Goal: Task Accomplishment & Management: Manage account settings

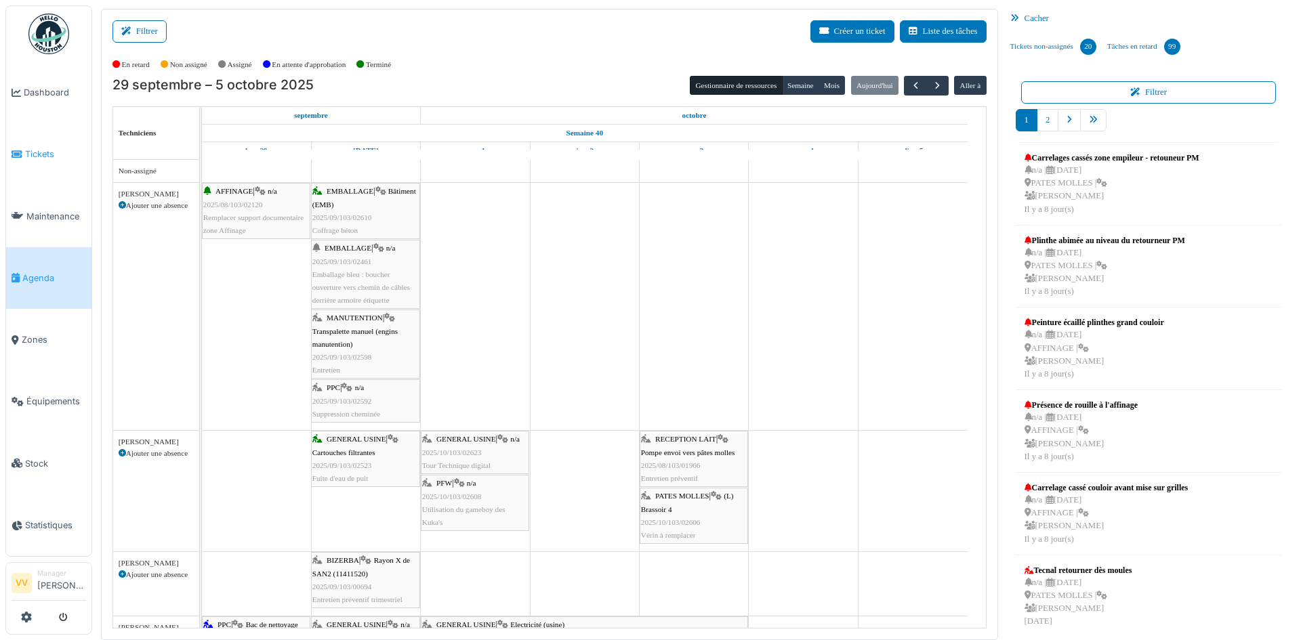
click at [43, 142] on link "Tickets" at bounding box center [48, 154] width 85 height 62
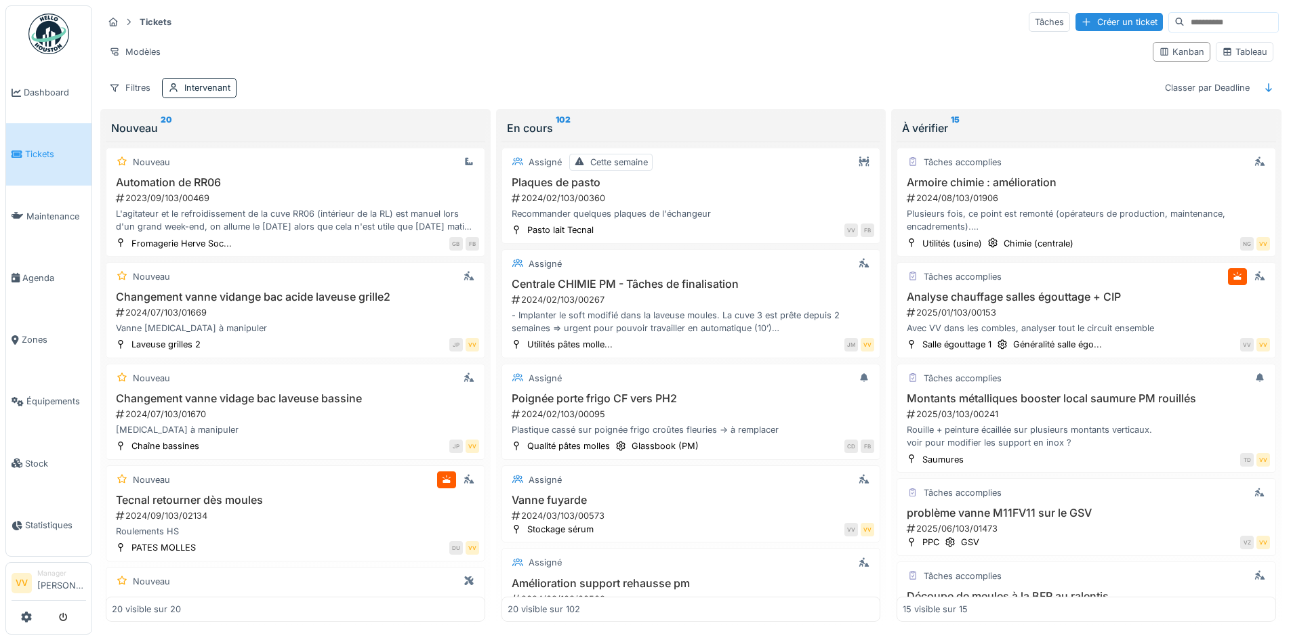
click at [24, 148] on li "Tickets" at bounding box center [49, 154] width 75 height 13
click at [60, 89] on span "Dashboard" at bounding box center [55, 92] width 62 height 13
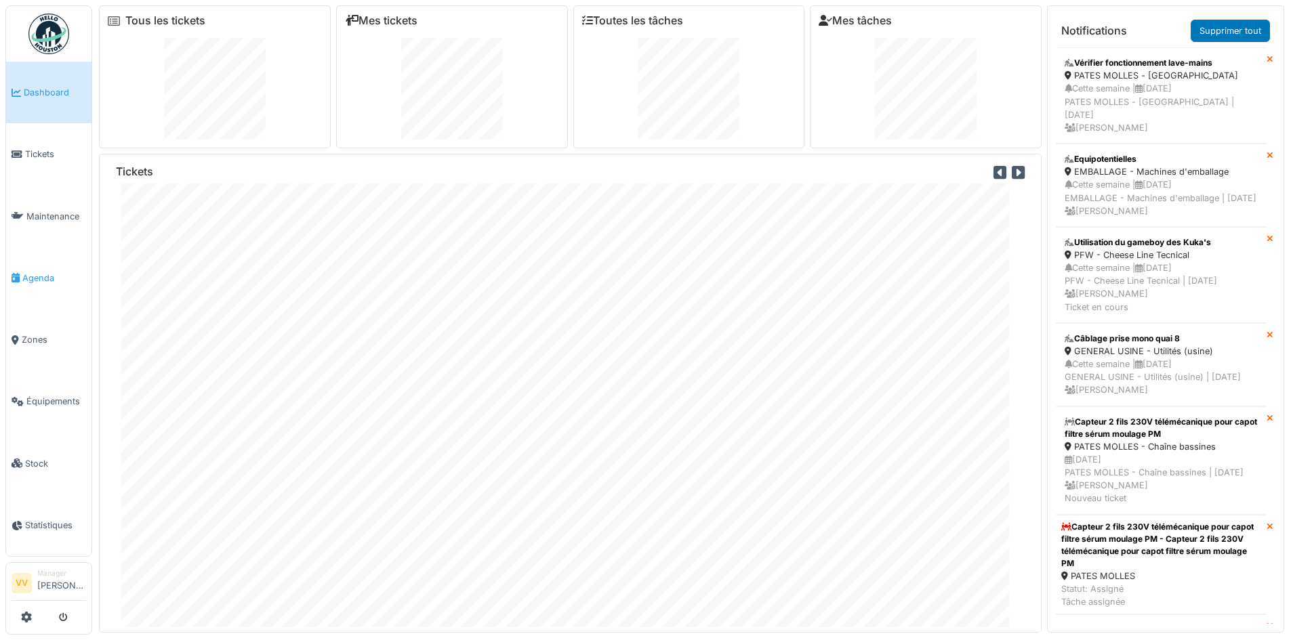
click at [43, 264] on link "Agenda" at bounding box center [48, 278] width 85 height 62
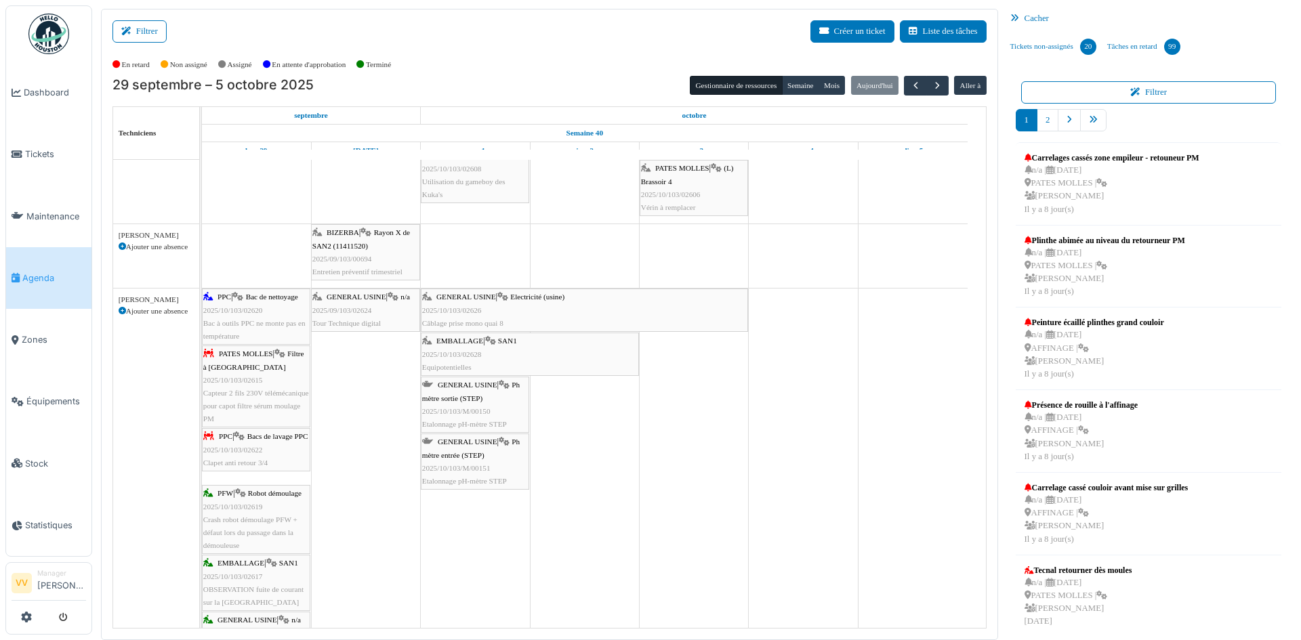
scroll to position [339, 0]
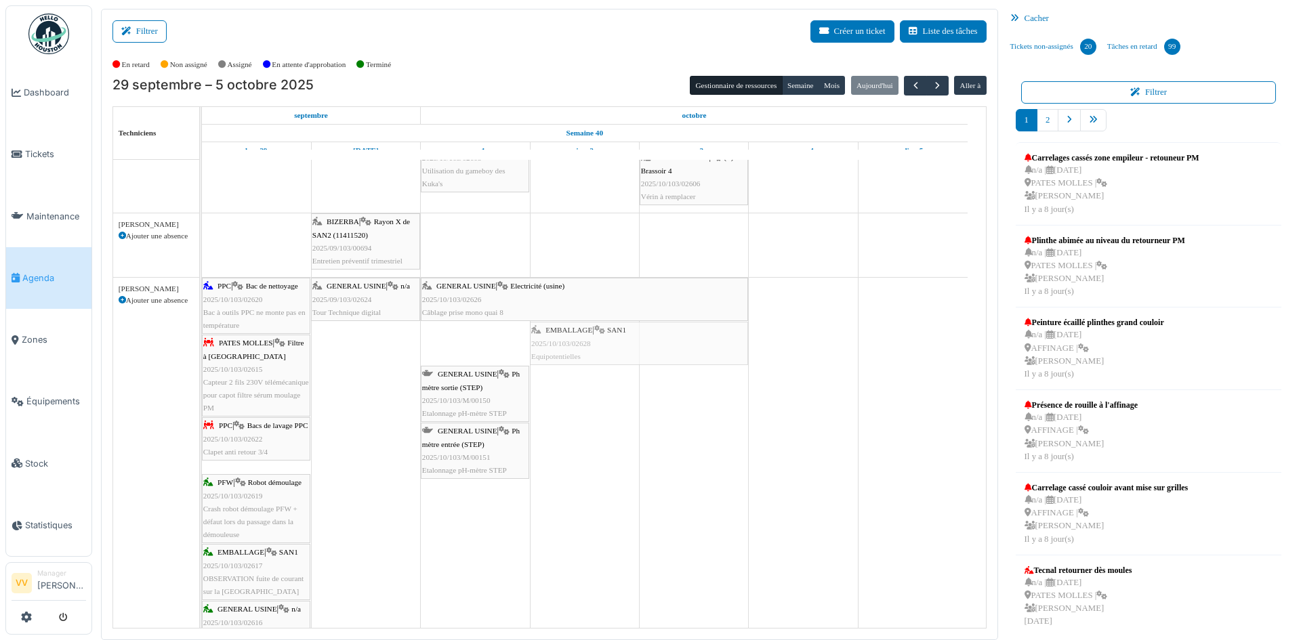
drag, startPoint x: 442, startPoint y: 353, endPoint x: 586, endPoint y: 339, distance: 144.3
click at [202, 339] on div "PPC | Bac de nettoyage 2025/10/103/02620 Bac à outils PPC ne monte pas en tempé…" at bounding box center [202, 547] width 0 height 539
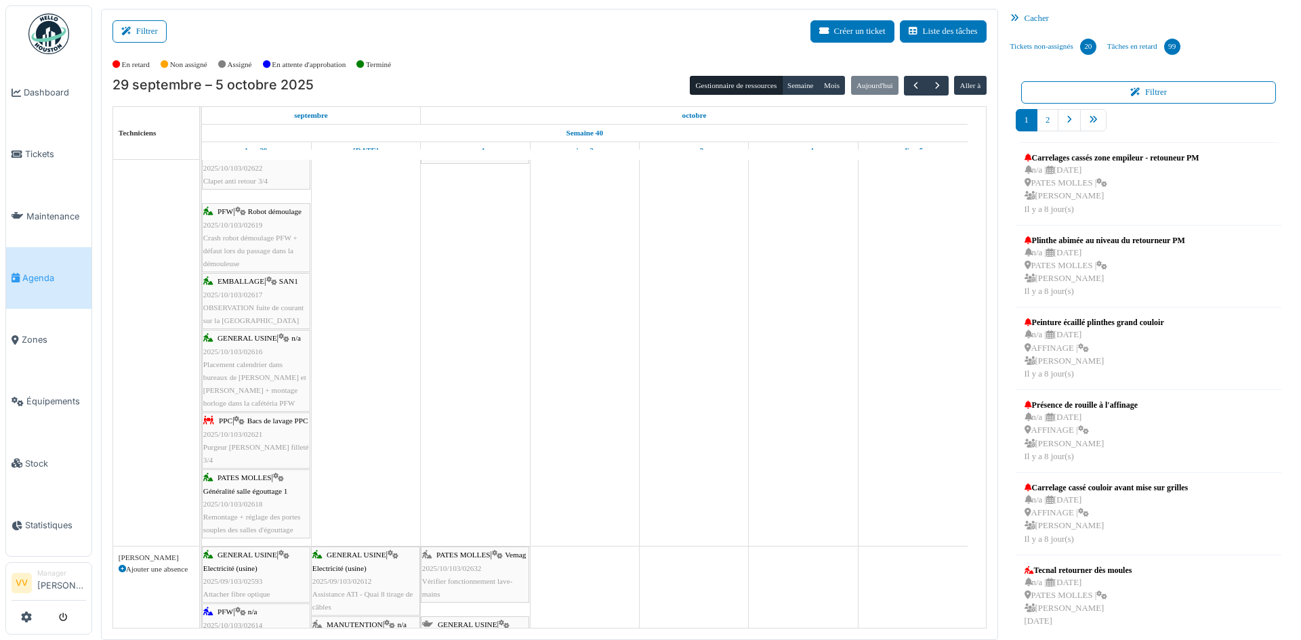
scroll to position [881, 0]
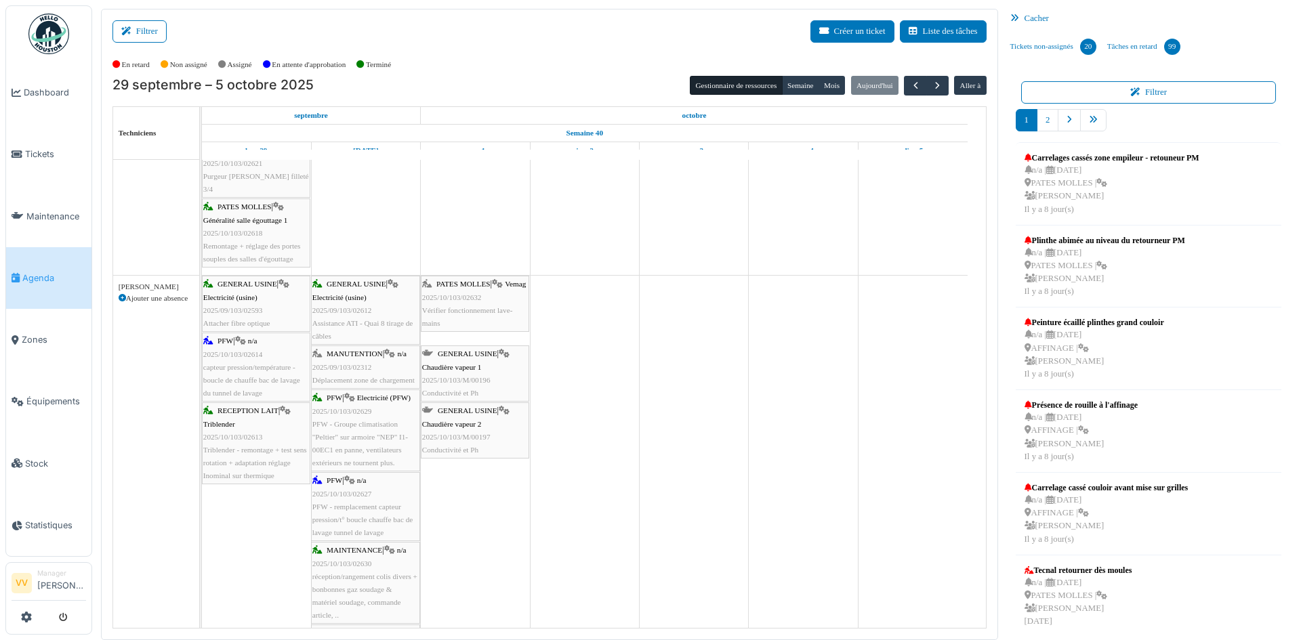
click at [244, 377] on span "capteur pression/température - boucle de chauffe bac de lavage du tunnel de lav…" at bounding box center [251, 380] width 97 height 34
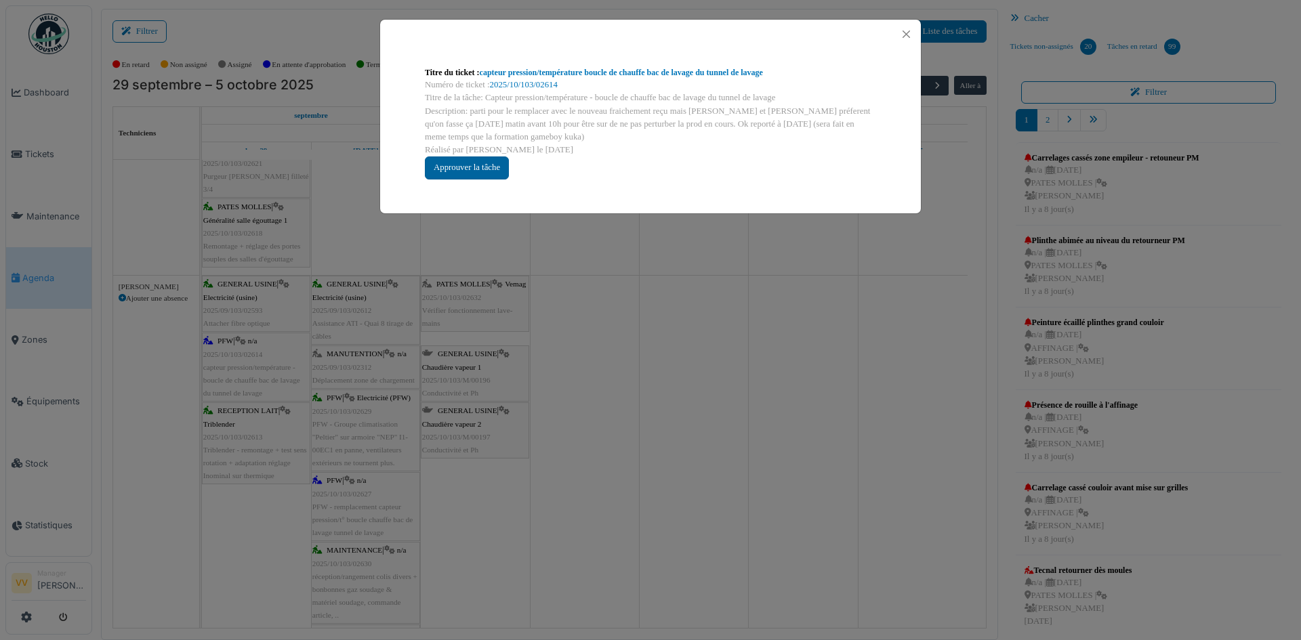
click at [469, 164] on div "Approuver la tâche" at bounding box center [467, 167] width 84 height 22
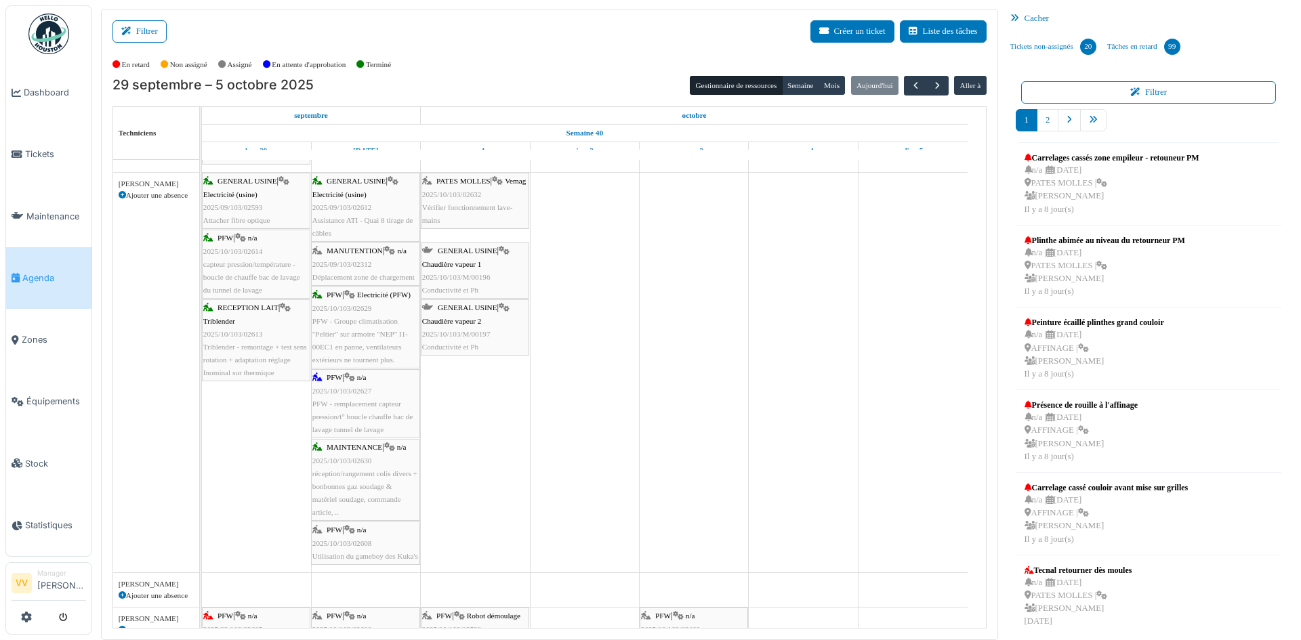
scroll to position [1016, 0]
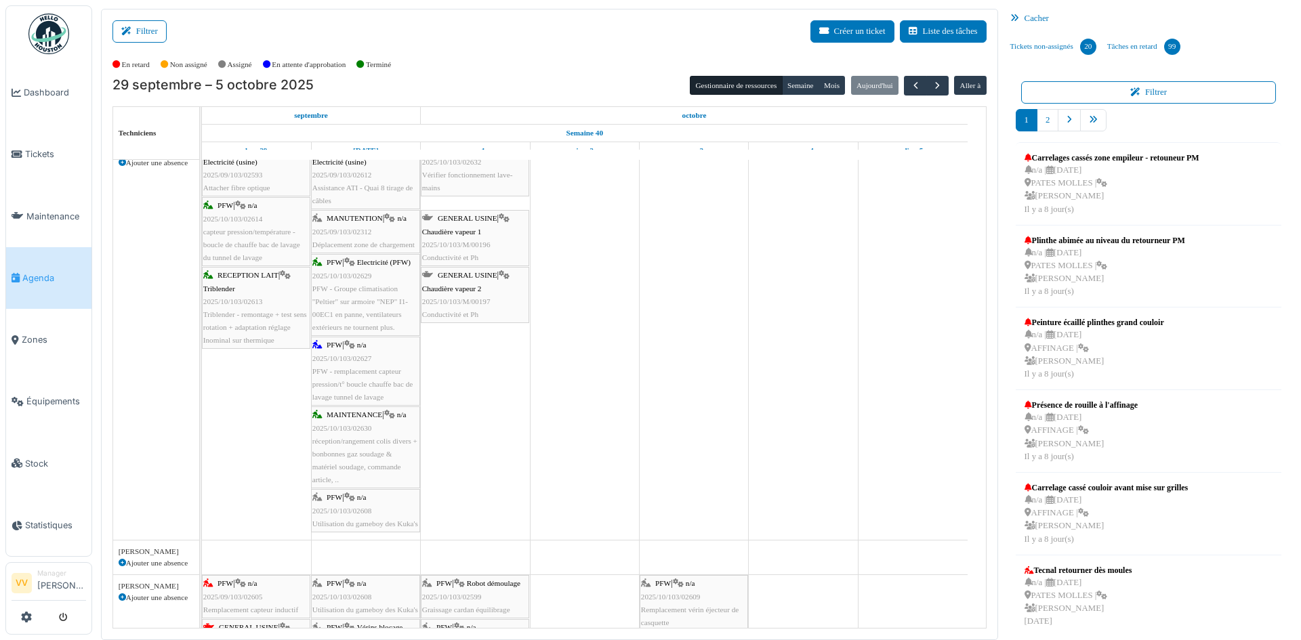
click at [352, 367] on span "PFW - remplacement capteur pression/t° boucle chauffe bac de lavage tunnel de l…" at bounding box center [362, 384] width 100 height 34
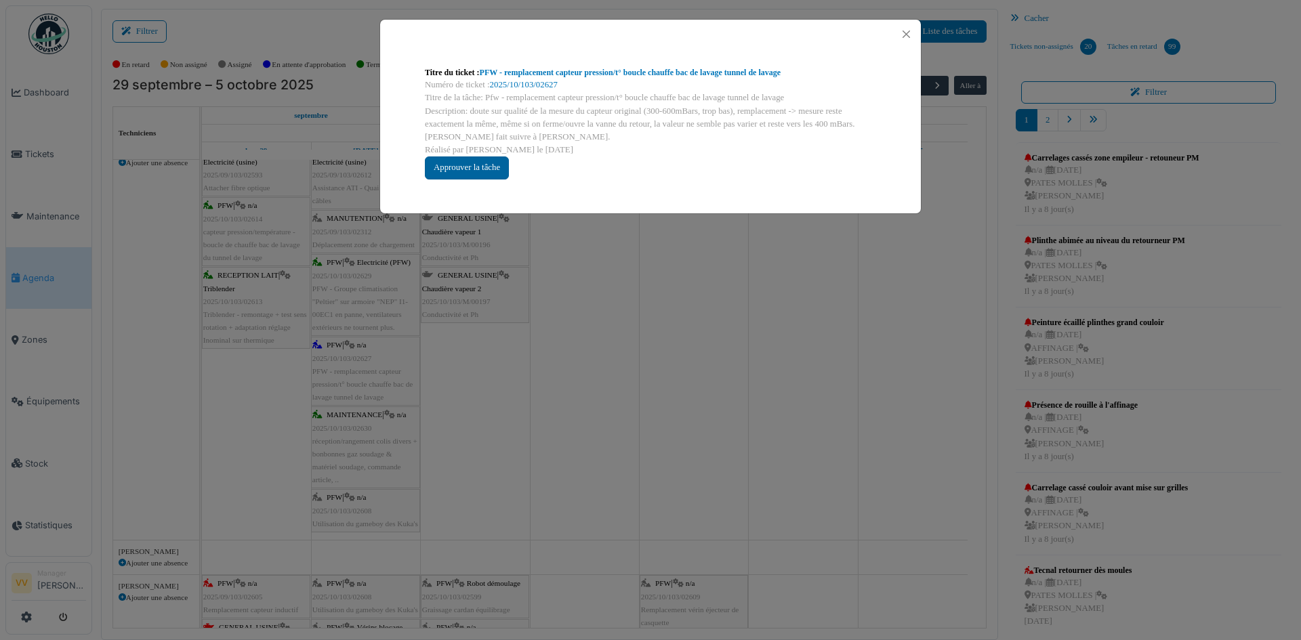
click at [444, 171] on div "Approuver la tâche" at bounding box center [467, 167] width 84 height 22
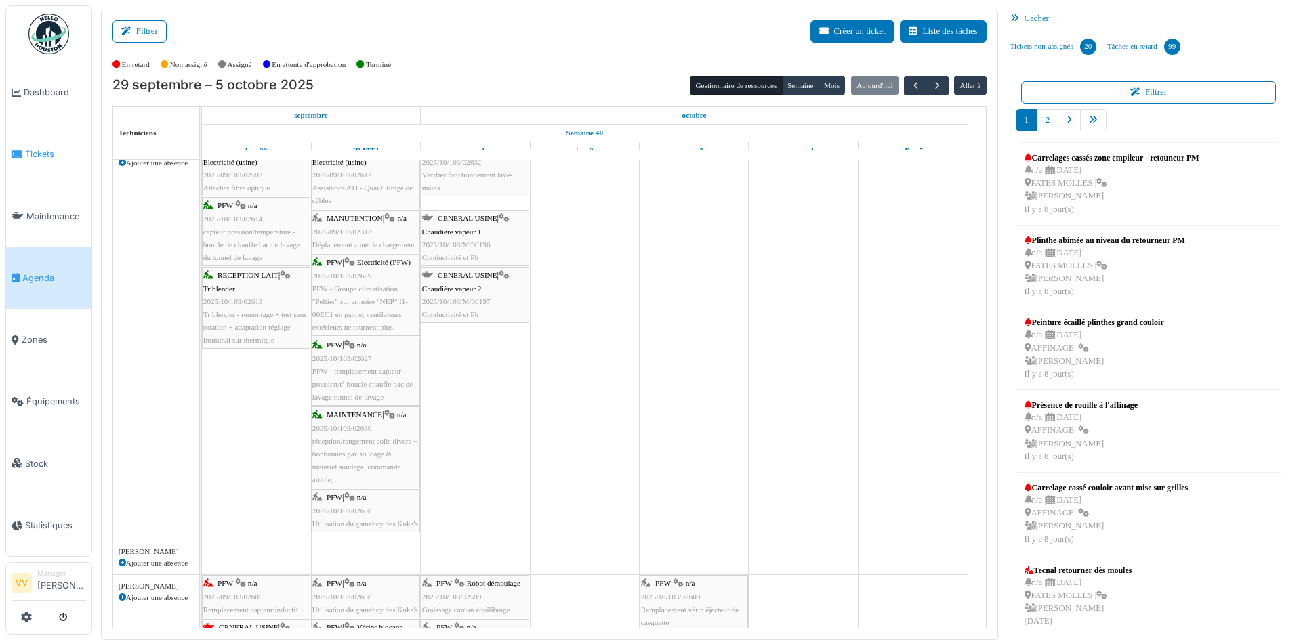
click at [41, 148] on span "Tickets" at bounding box center [55, 154] width 61 height 13
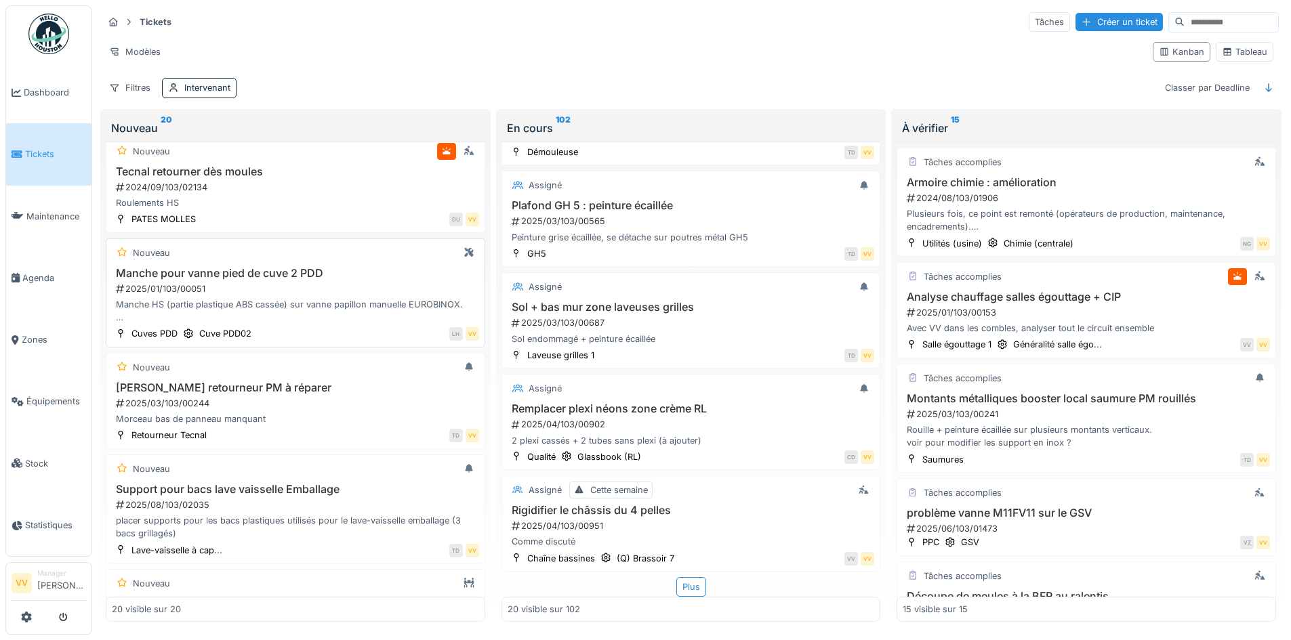
scroll to position [339, 0]
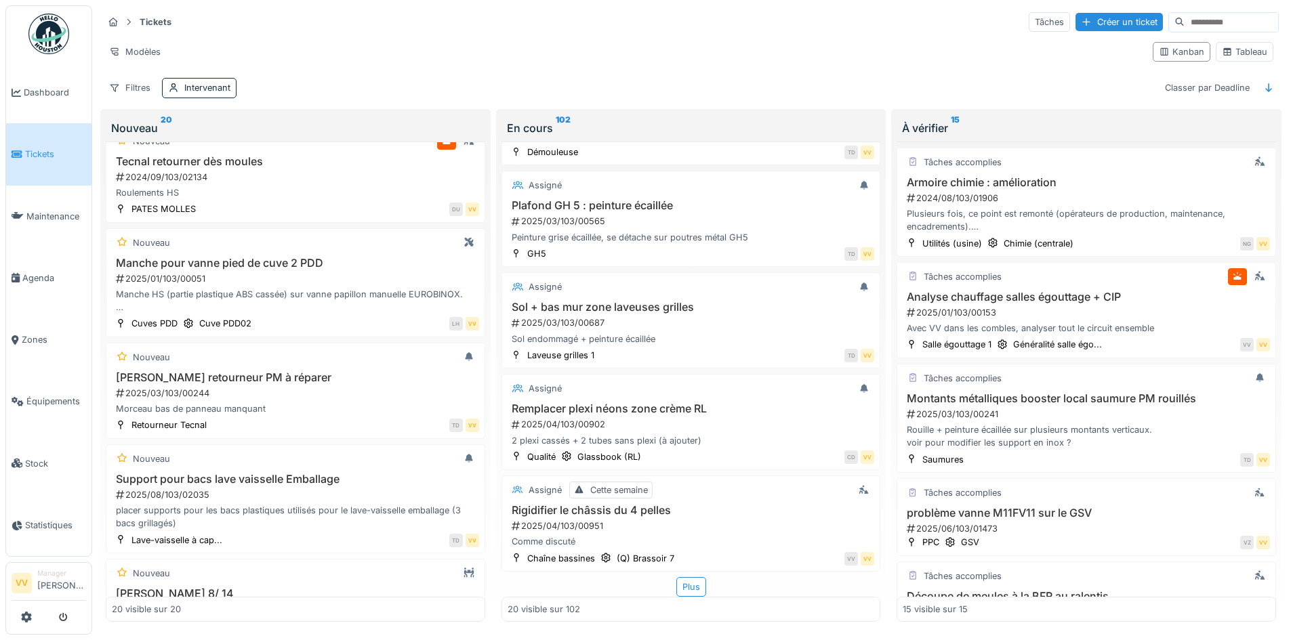
drag, startPoint x: 471, startPoint y: 274, endPoint x: 480, endPoint y: 254, distance: 21.8
click at [480, 254] on div "Nouveau Automation de RR06 2023/09/103/00469 L'agitateur et le refroidissement …" at bounding box center [295, 382] width 379 height 481
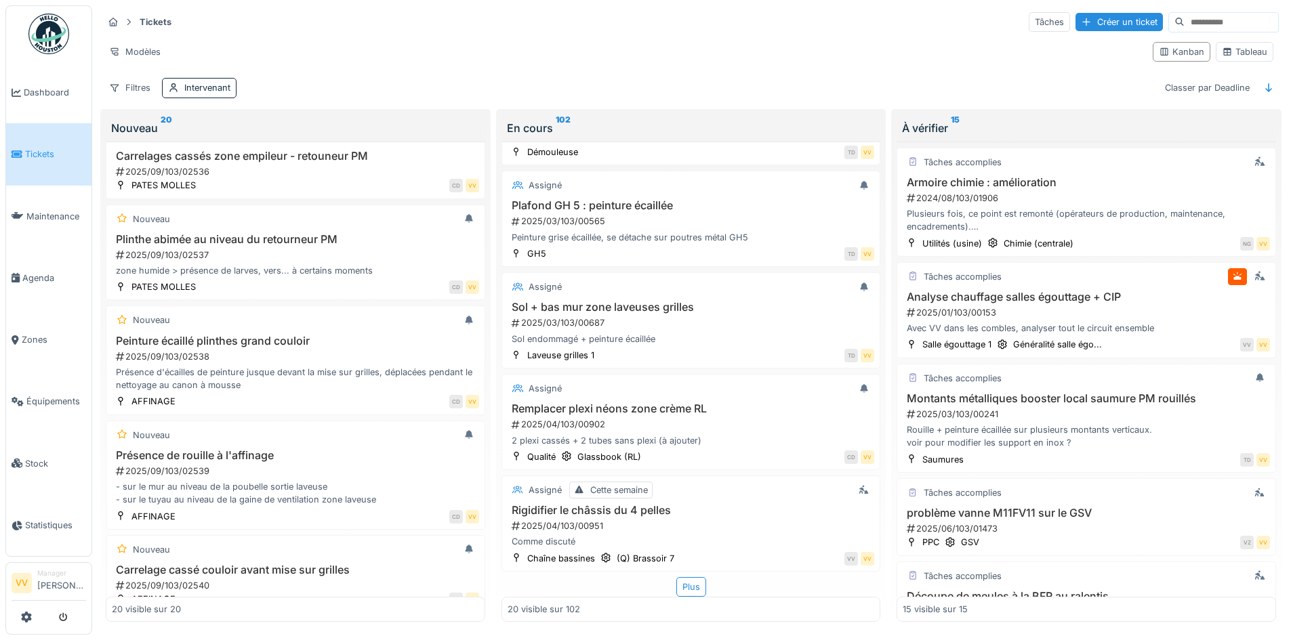
scroll to position [1688, 0]
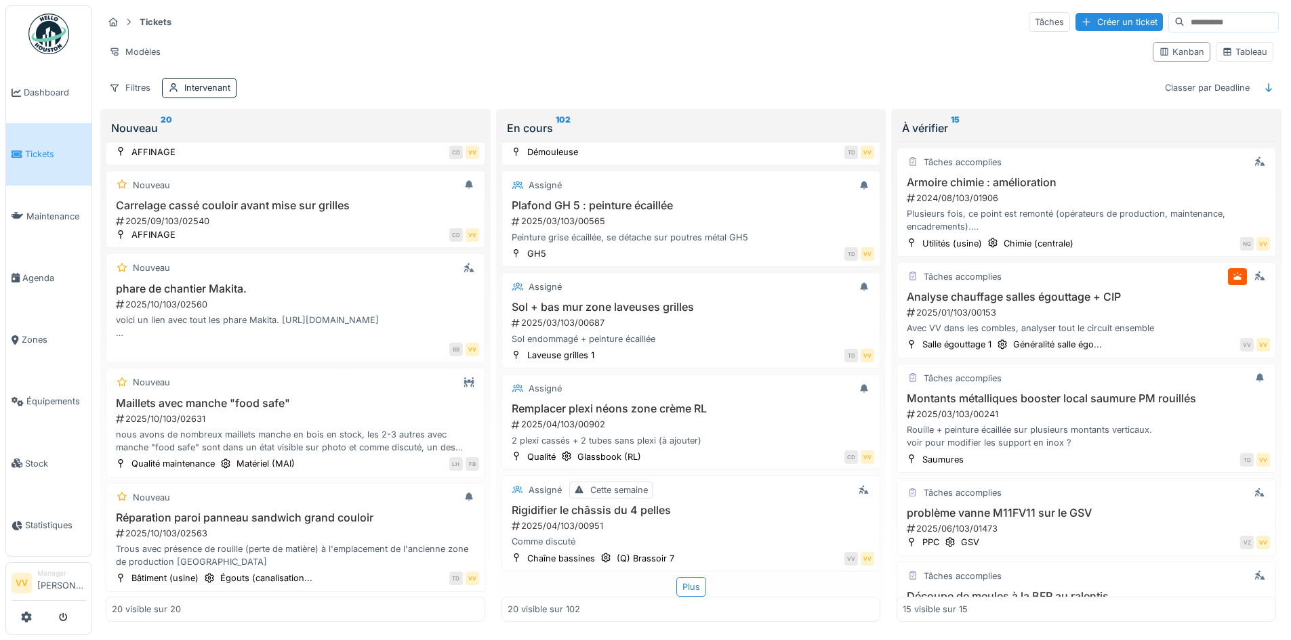
click at [661, 45] on div "Modèles" at bounding box center [622, 52] width 1039 height 20
click at [52, 93] on span "Dashboard" at bounding box center [55, 92] width 62 height 13
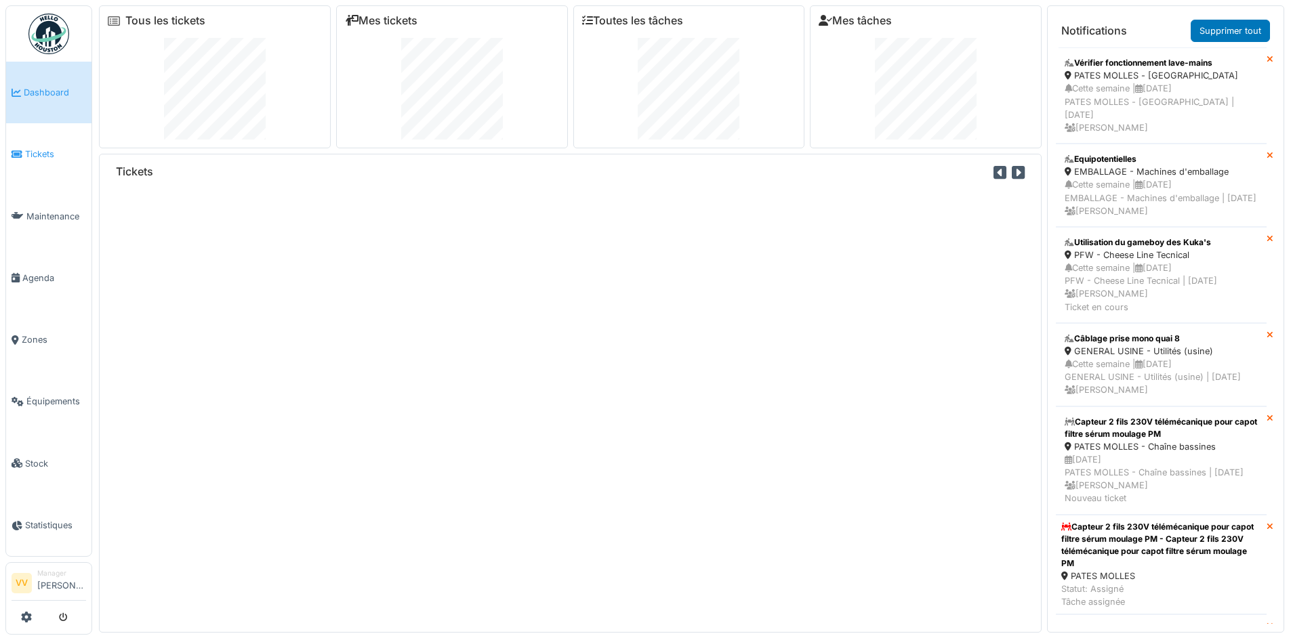
click at [30, 152] on span "Tickets" at bounding box center [55, 154] width 61 height 13
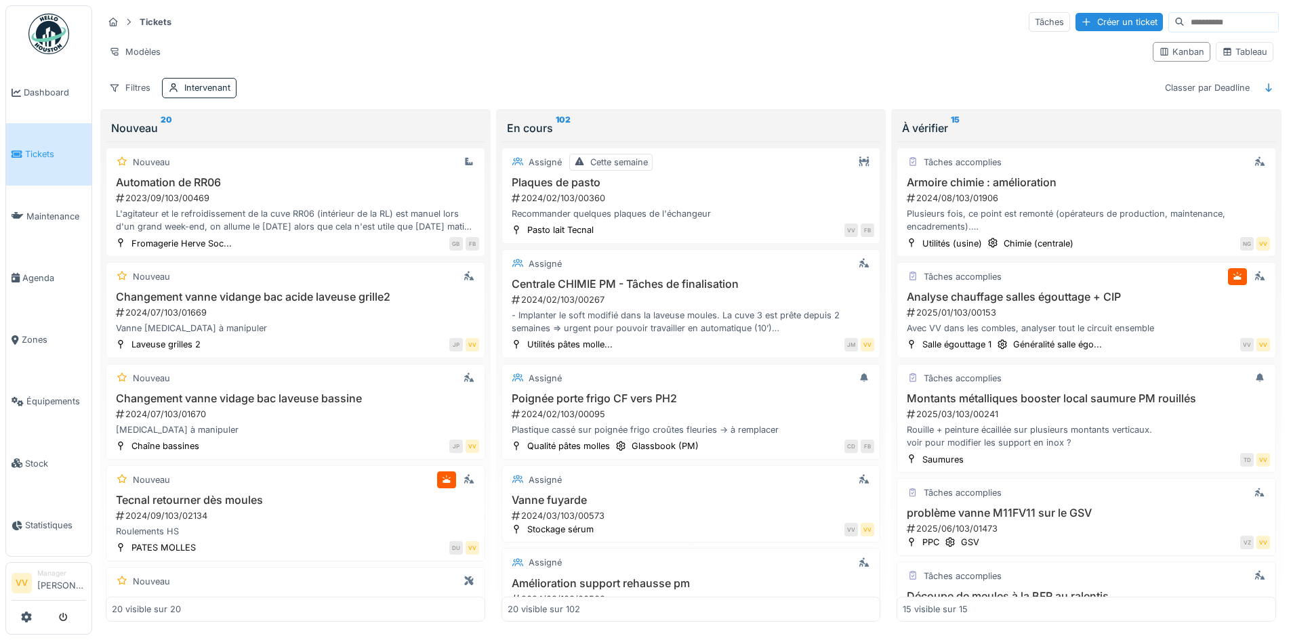
click at [19, 150] on icon at bounding box center [17, 154] width 11 height 9
click at [50, 84] on link "Dashboard" at bounding box center [48, 93] width 85 height 62
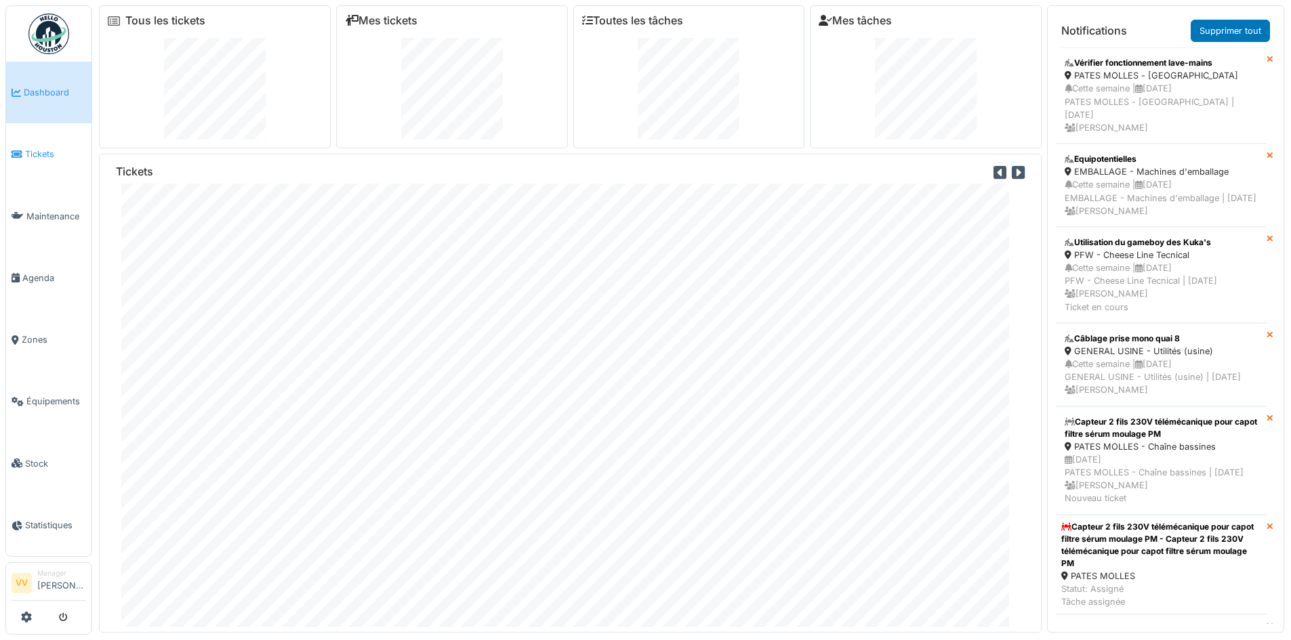
click at [42, 155] on span "Tickets" at bounding box center [55, 154] width 61 height 13
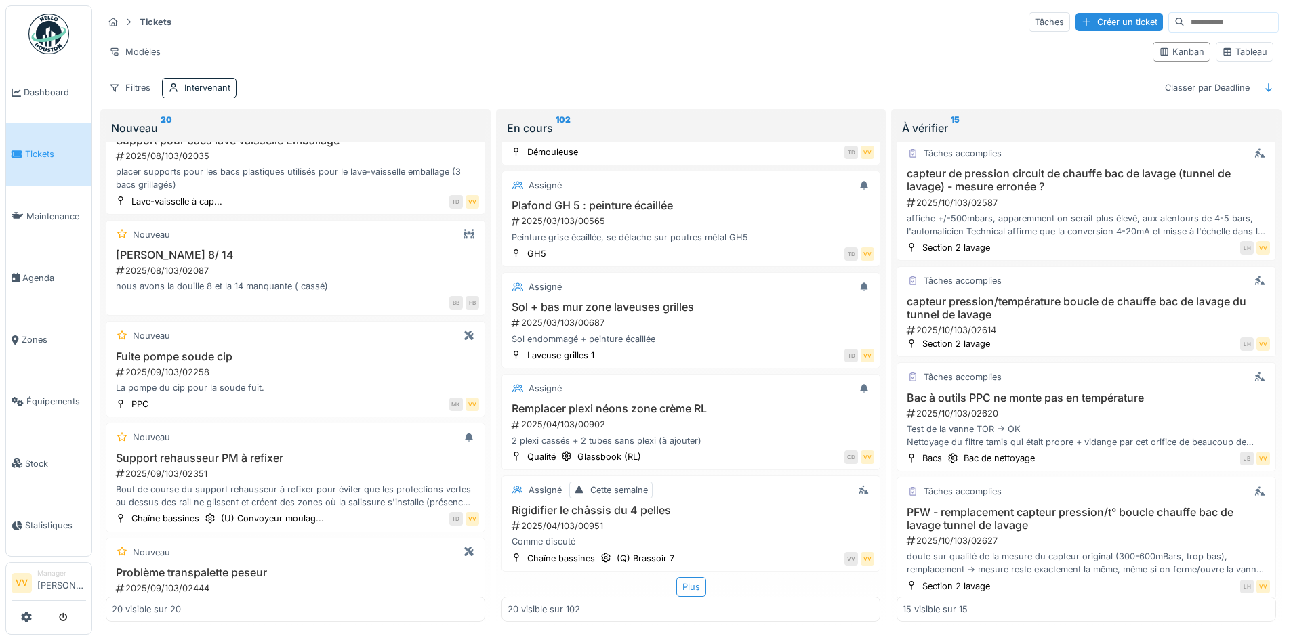
scroll to position [1150, 0]
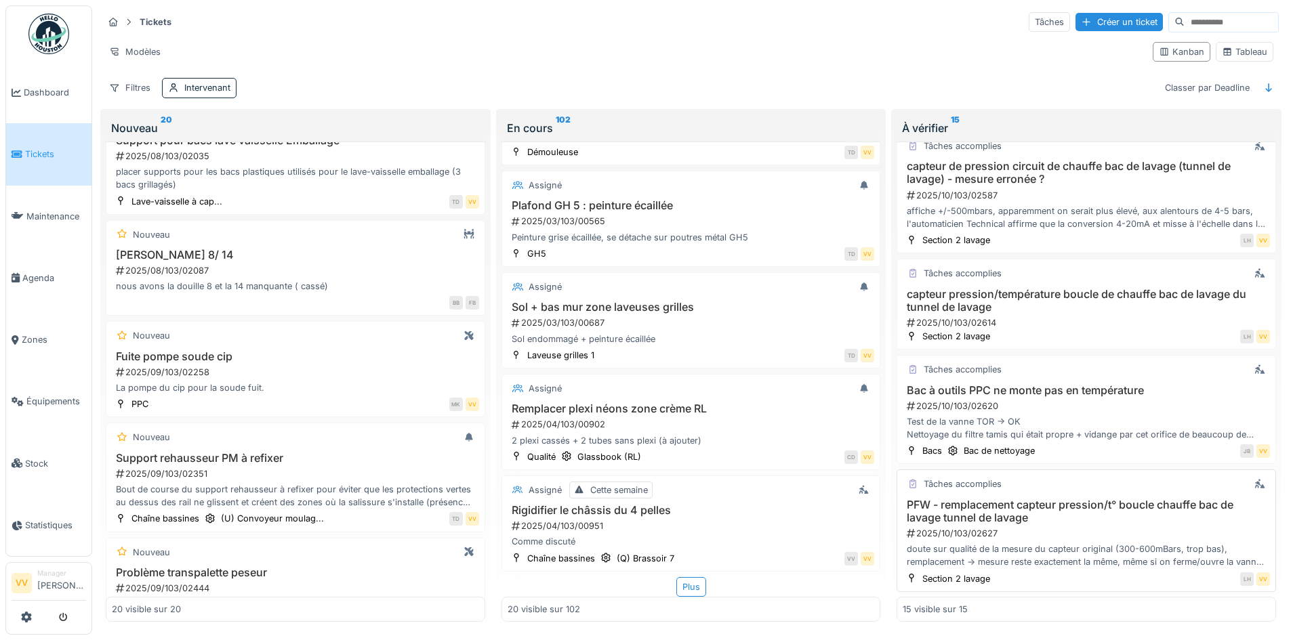
click at [1089, 532] on div "PFW - remplacement capteur pression/t° boucle chauffe bac de lavage tunnel de l…" at bounding box center [1085, 534] width 367 height 70
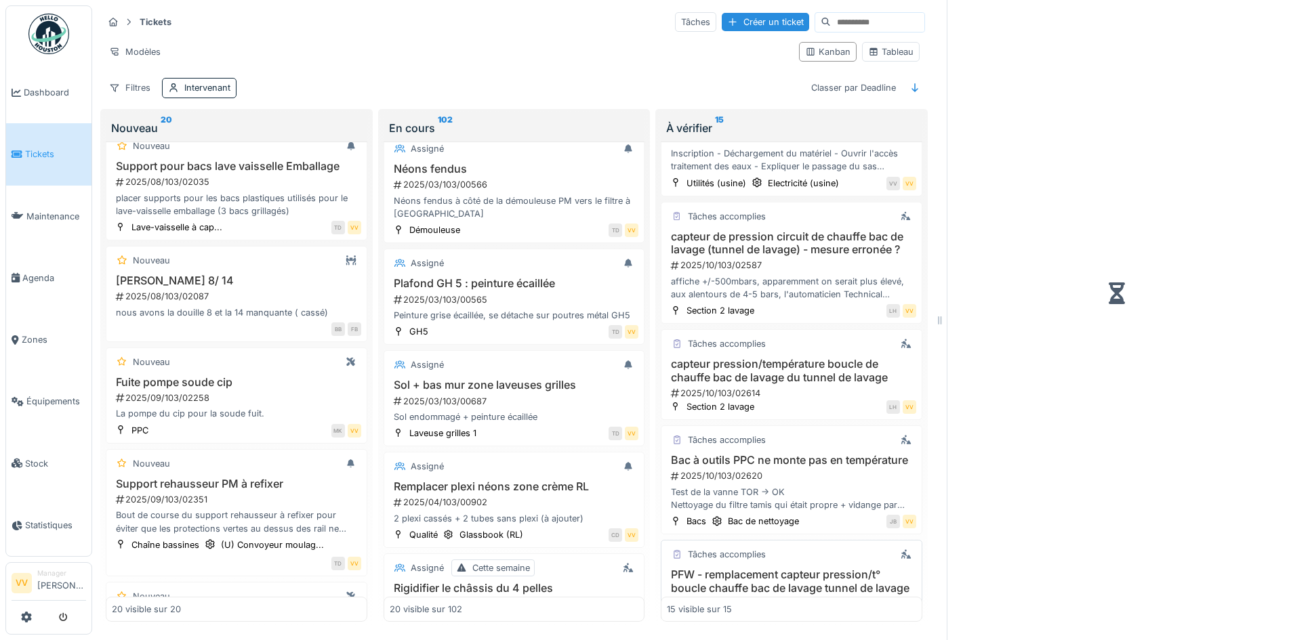
scroll to position [1303, 0]
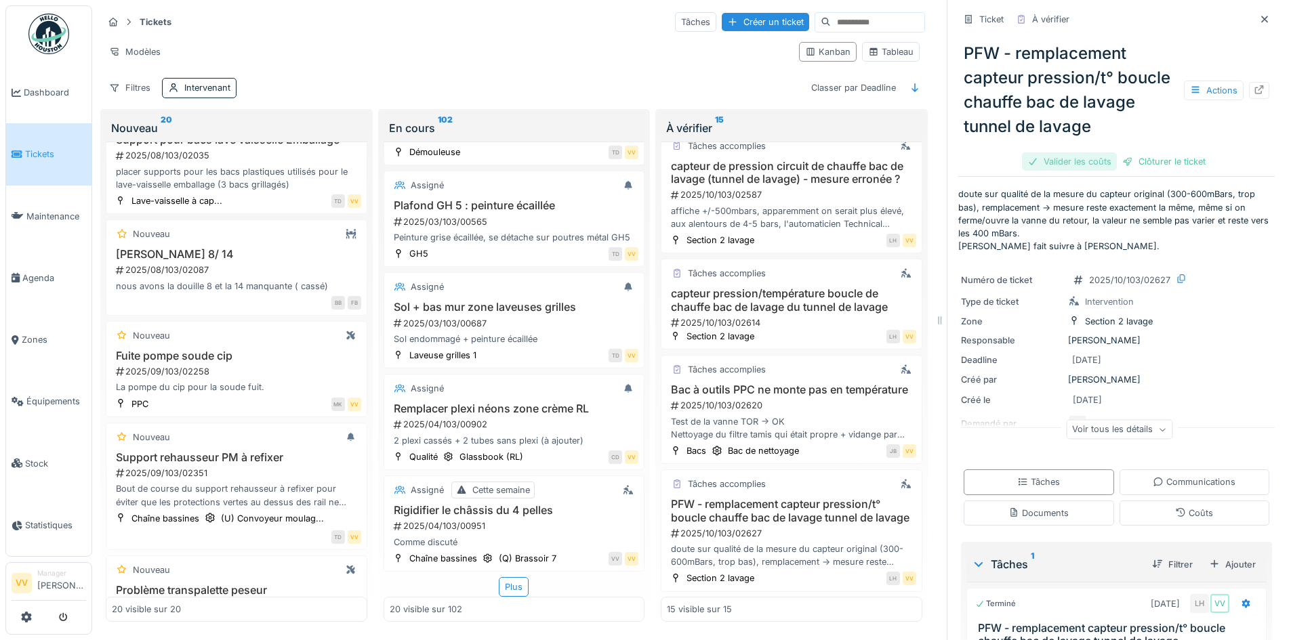
click at [1035, 152] on div "Valider les coûts" at bounding box center [1069, 161] width 95 height 18
click at [1098, 152] on div "Clôturer le ticket" at bounding box center [1116, 161] width 94 height 18
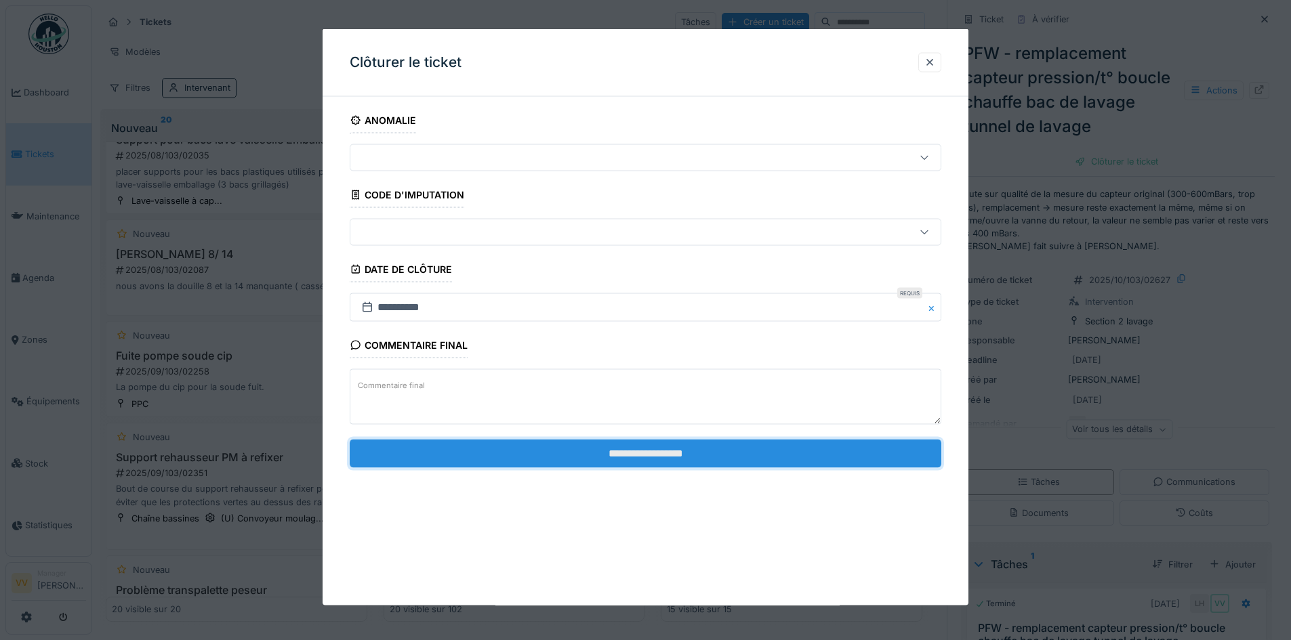
click at [557, 442] on input "**********" at bounding box center [645, 453] width 591 height 28
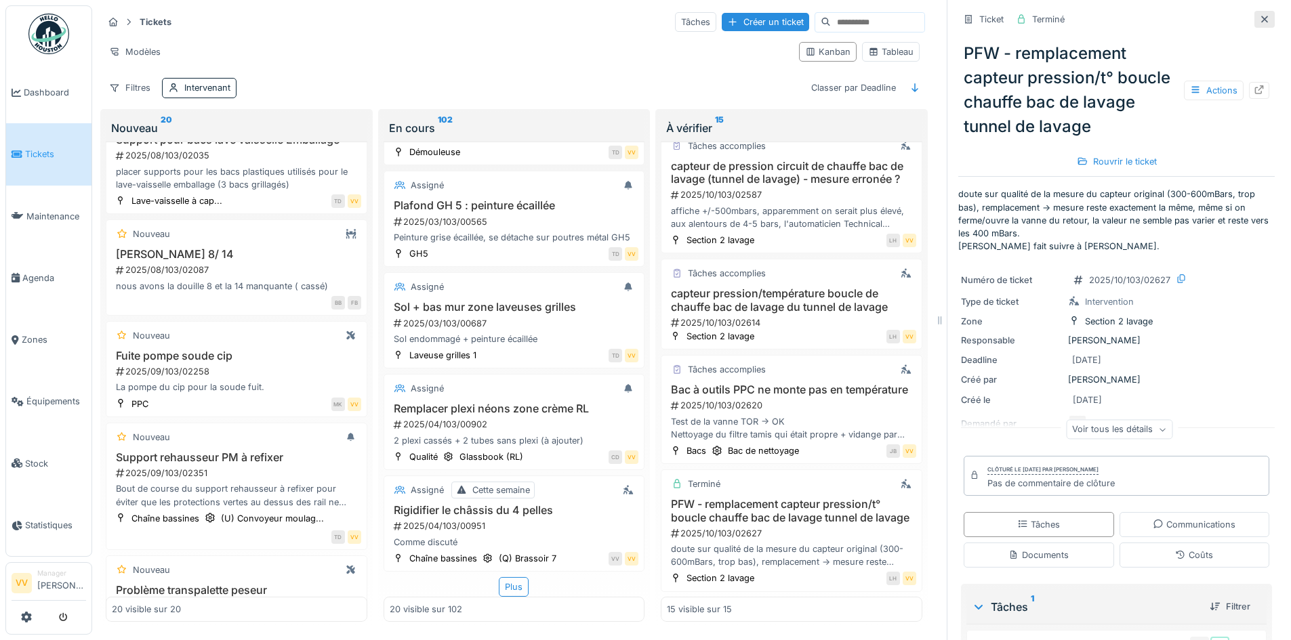
click at [1259, 15] on icon at bounding box center [1264, 19] width 11 height 9
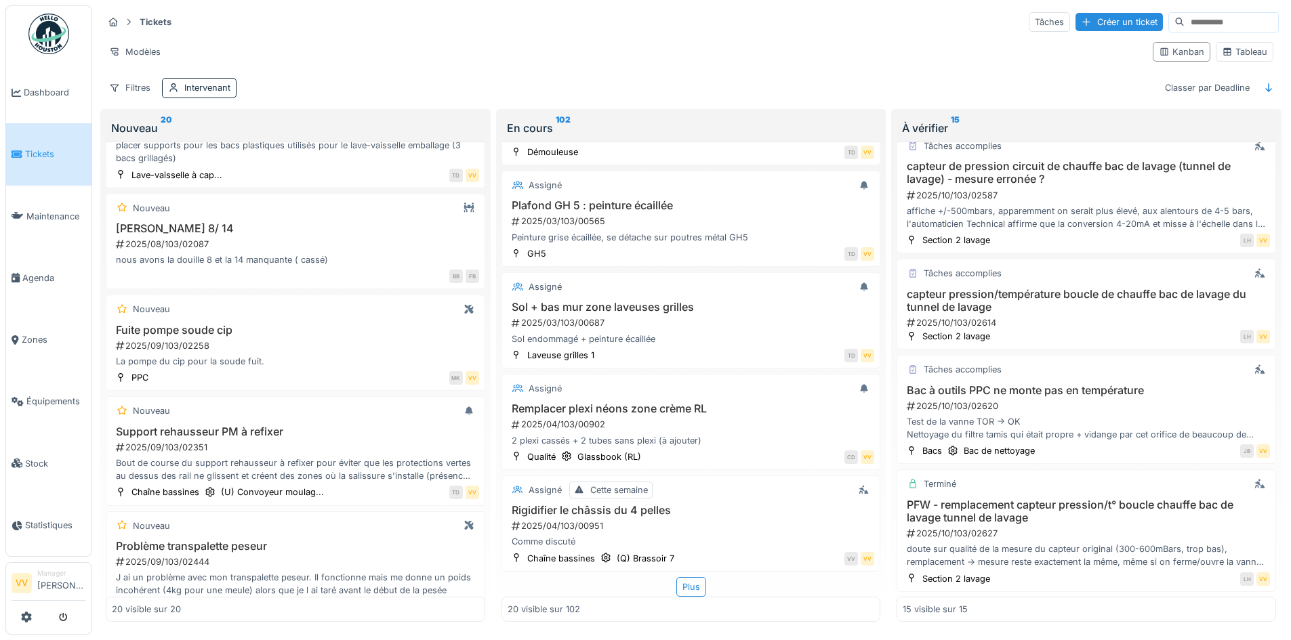
scroll to position [677, 0]
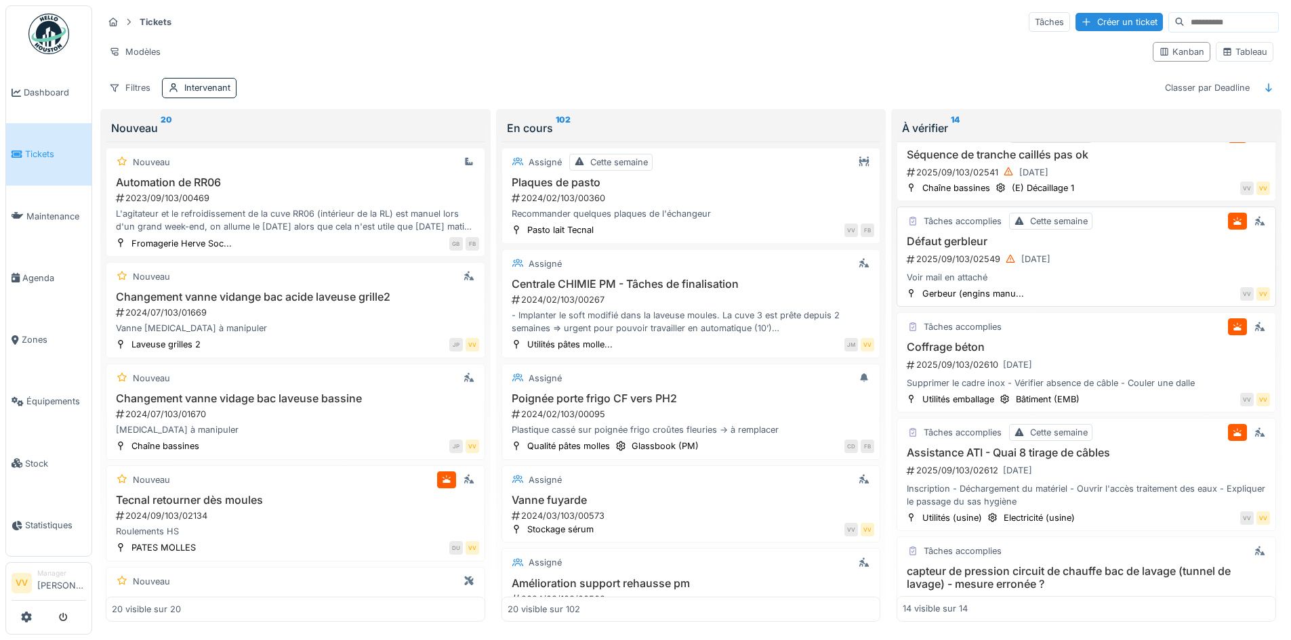
scroll to position [813, 0]
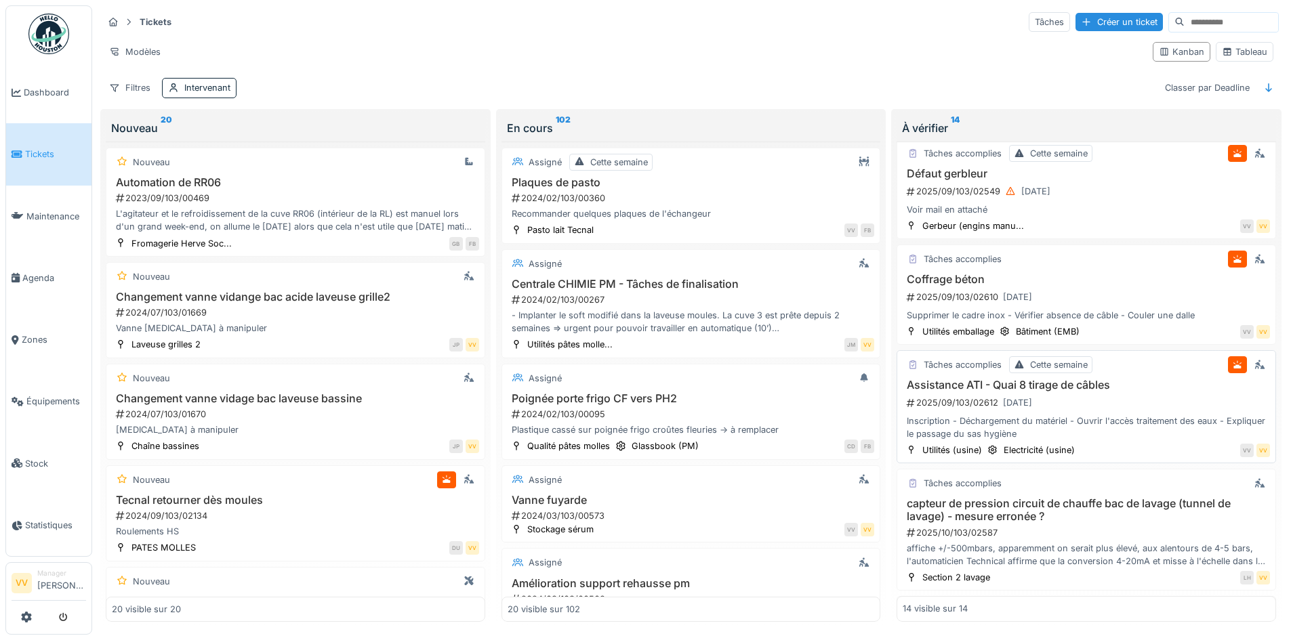
click at [1104, 394] on div "2025/09/103/02612 30/09/2025" at bounding box center [1087, 402] width 364 height 17
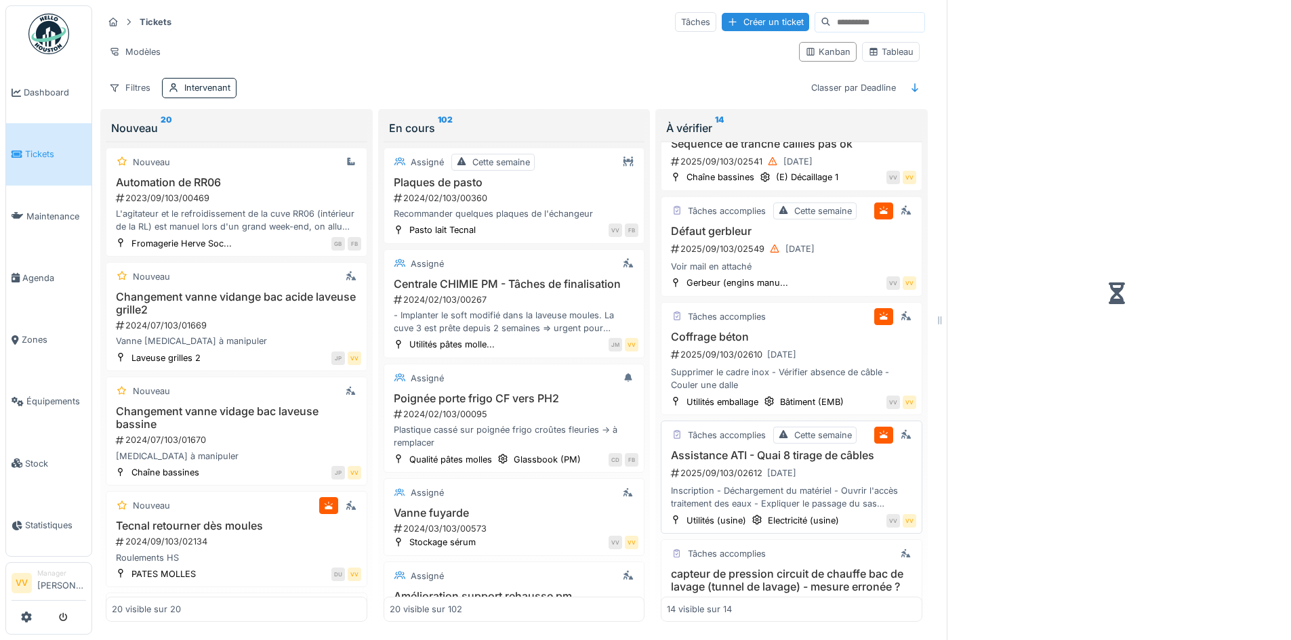
scroll to position [909, 0]
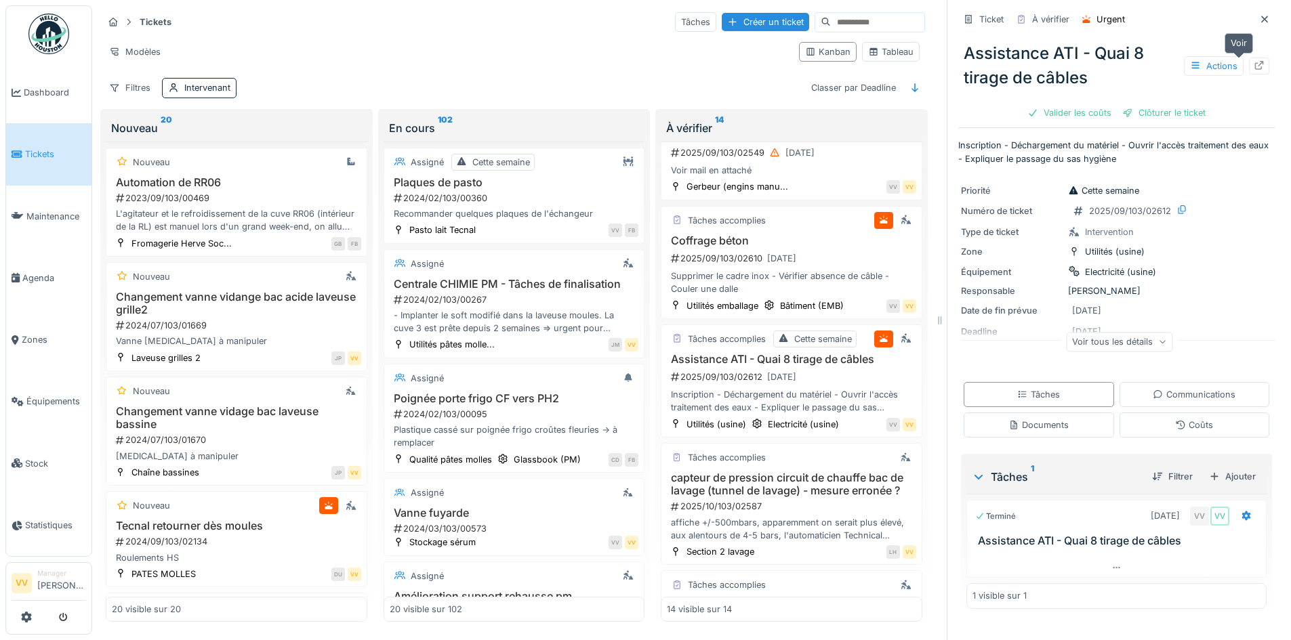
click at [1255, 61] on icon at bounding box center [1259, 65] width 9 height 9
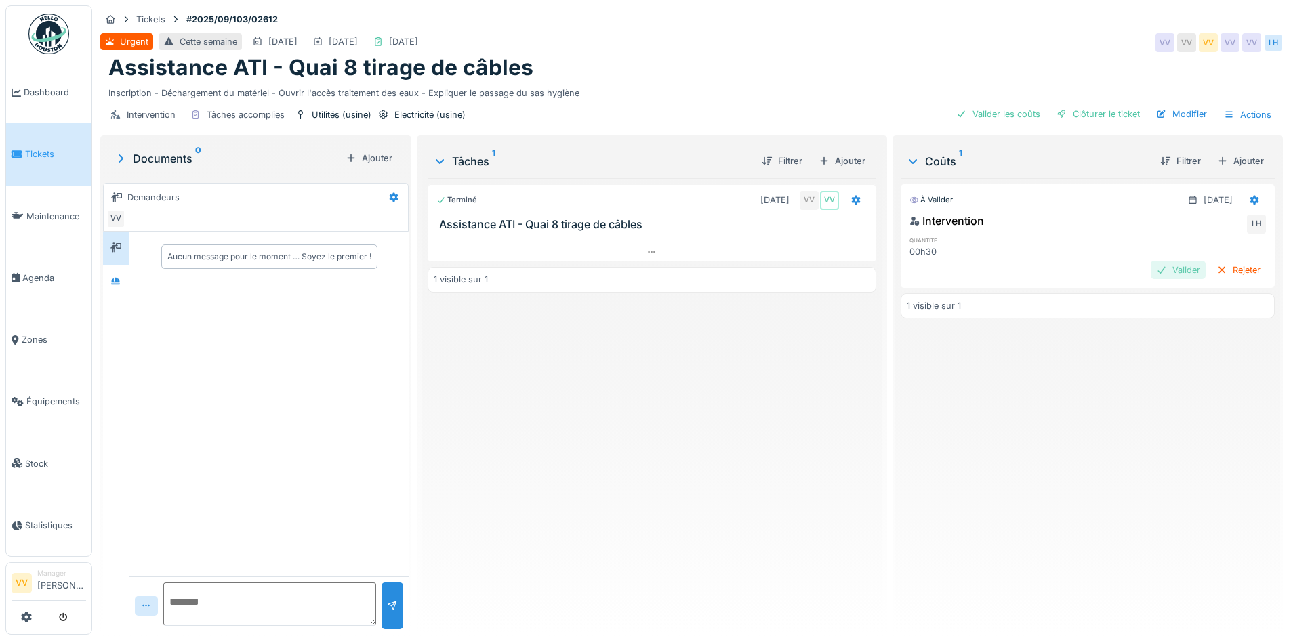
click at [1156, 266] on div at bounding box center [1161, 270] width 11 height 13
click at [1102, 111] on div "Clôturer le ticket" at bounding box center [1098, 114] width 94 height 18
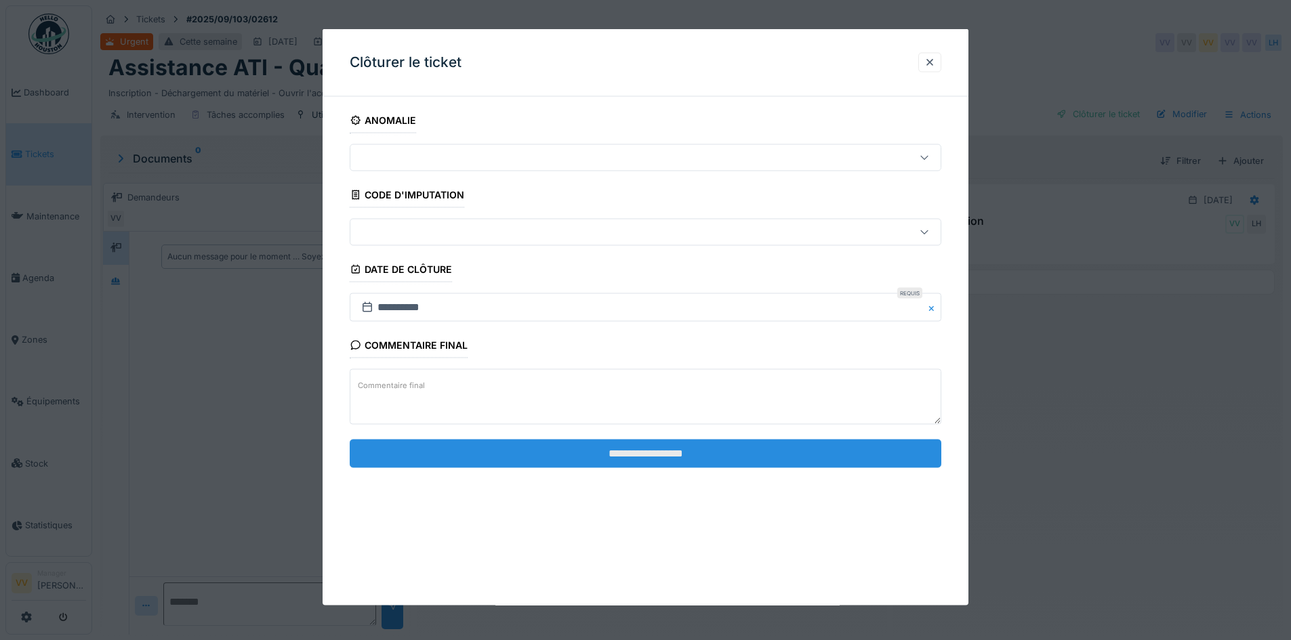
click at [833, 457] on input "**********" at bounding box center [645, 453] width 591 height 28
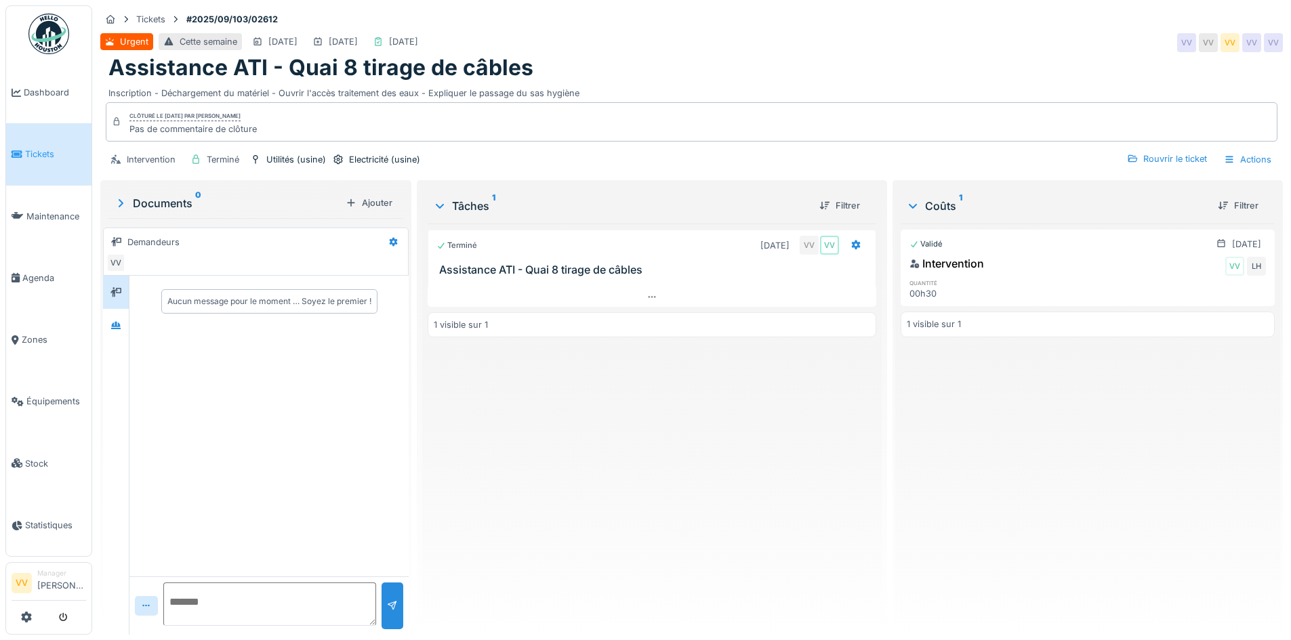
click at [22, 156] on icon at bounding box center [17, 154] width 11 height 9
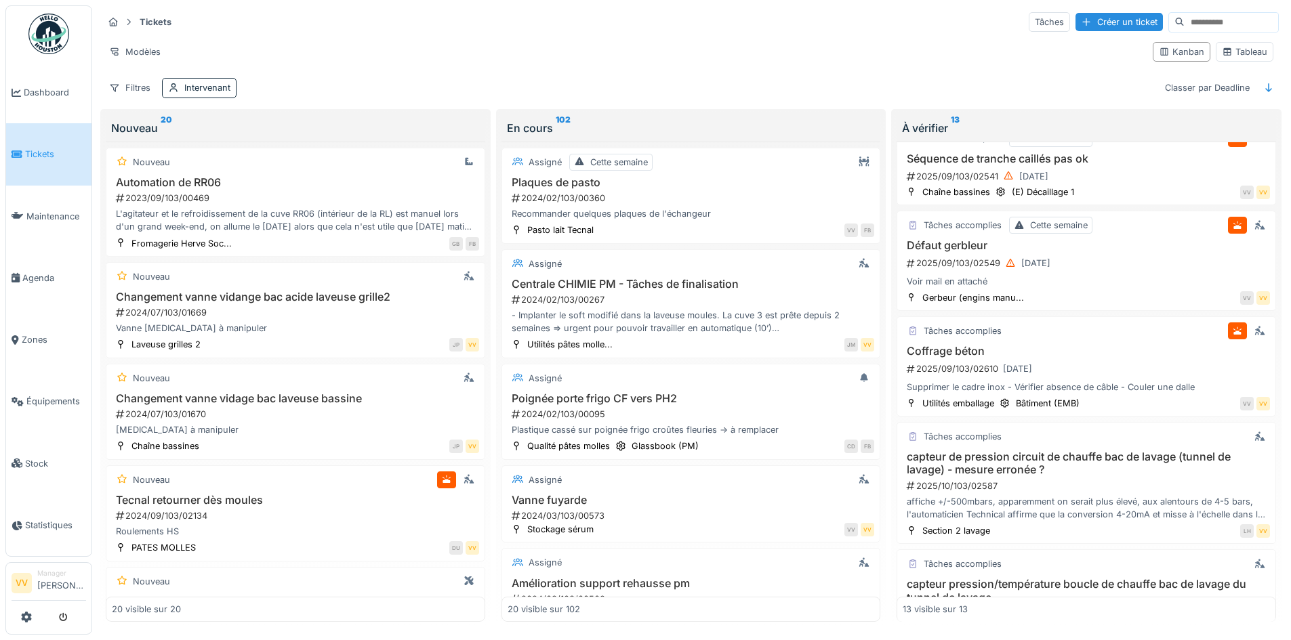
scroll to position [904, 0]
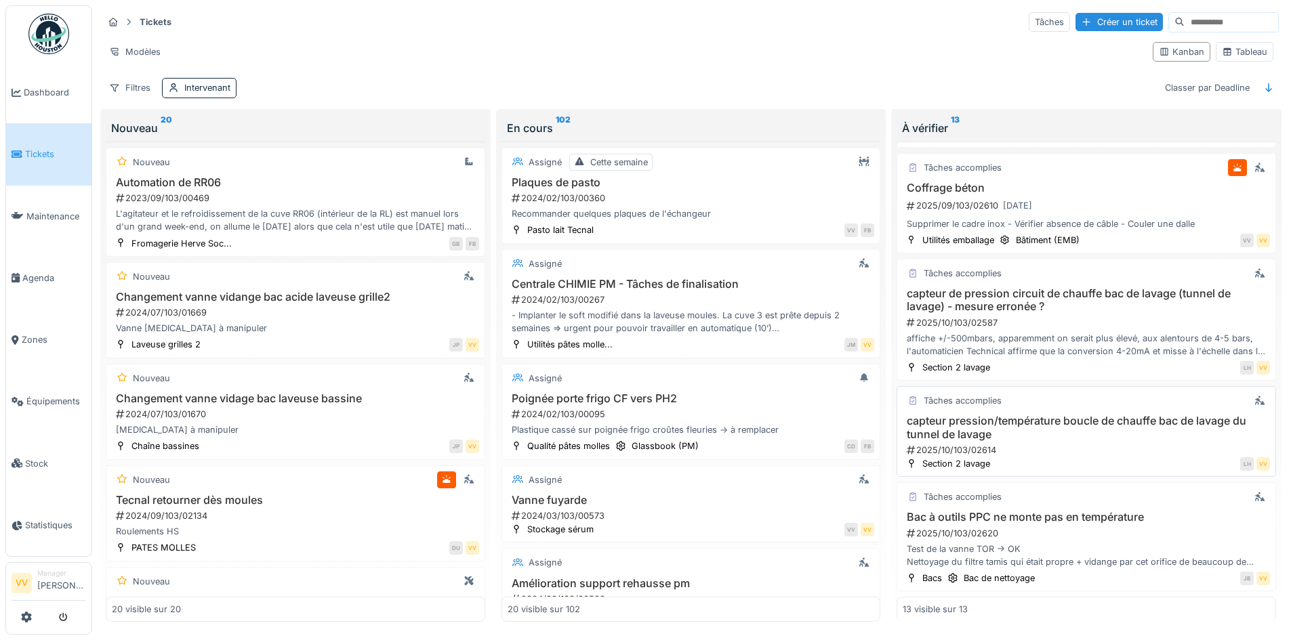
click at [1098, 421] on h3 "capteur pression/température boucle de chauffe bac de lavage du tunnel de lavage" at bounding box center [1085, 428] width 367 height 26
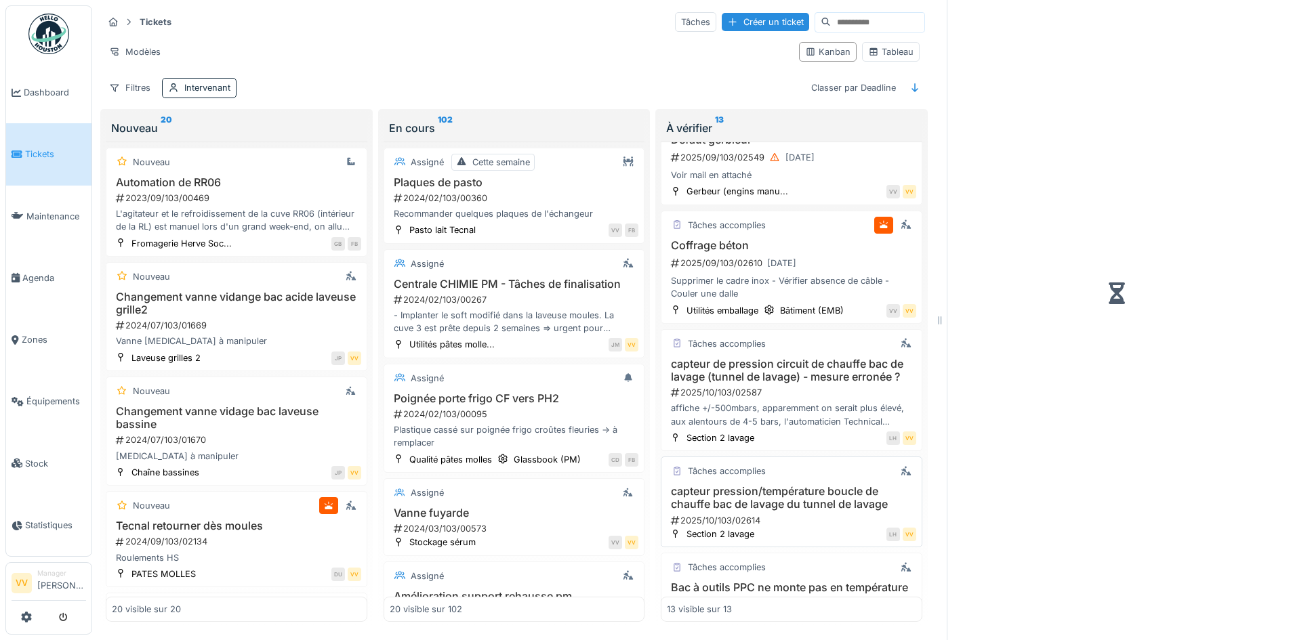
scroll to position [1001, 0]
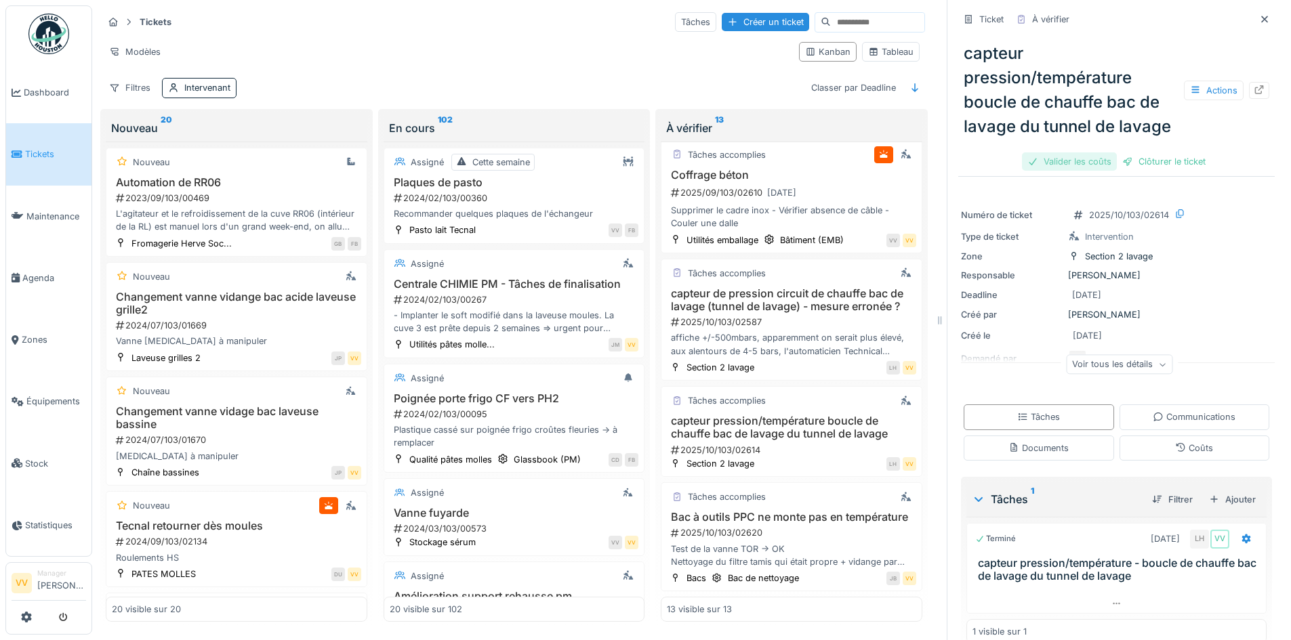
click at [1030, 154] on div "Valider les coûts" at bounding box center [1069, 161] width 95 height 18
click at [1121, 153] on div "Clôturer le ticket" at bounding box center [1116, 161] width 94 height 18
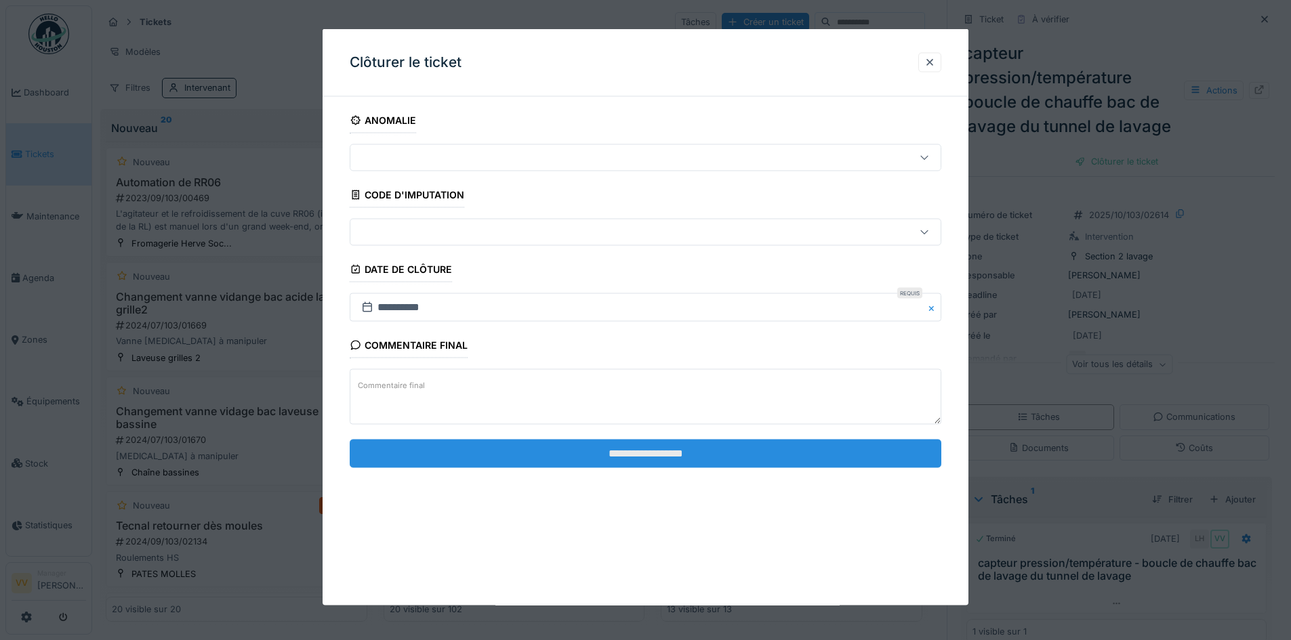
click at [835, 447] on input "**********" at bounding box center [645, 453] width 591 height 28
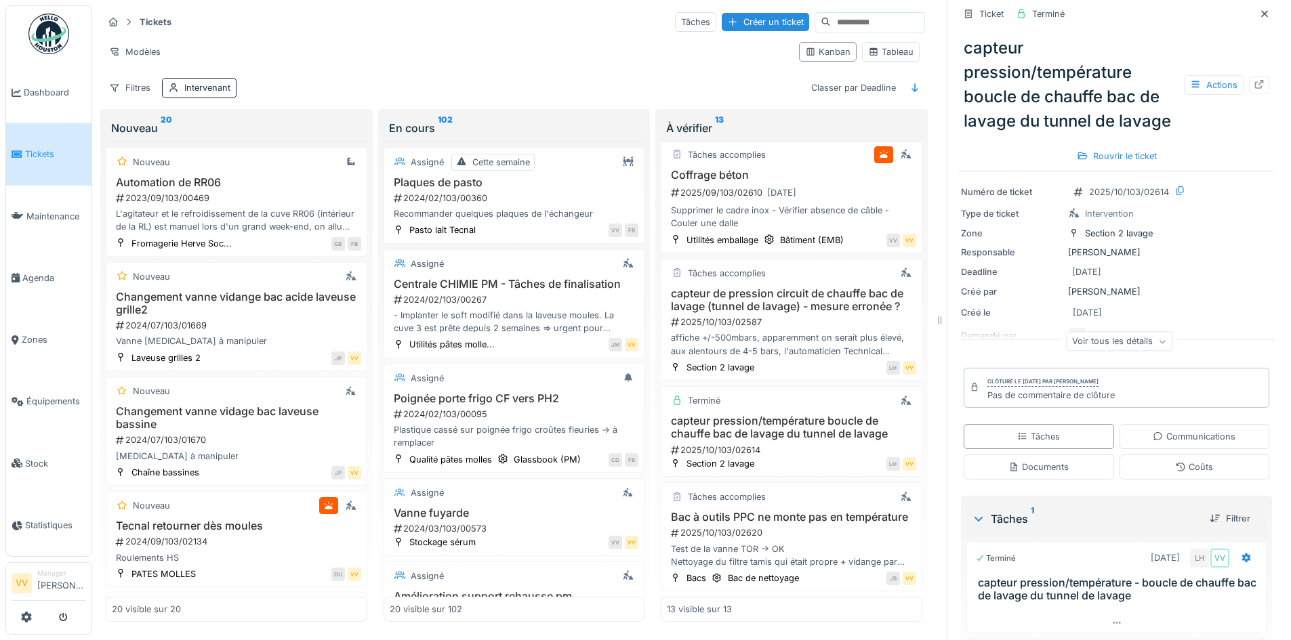
scroll to position [0, 0]
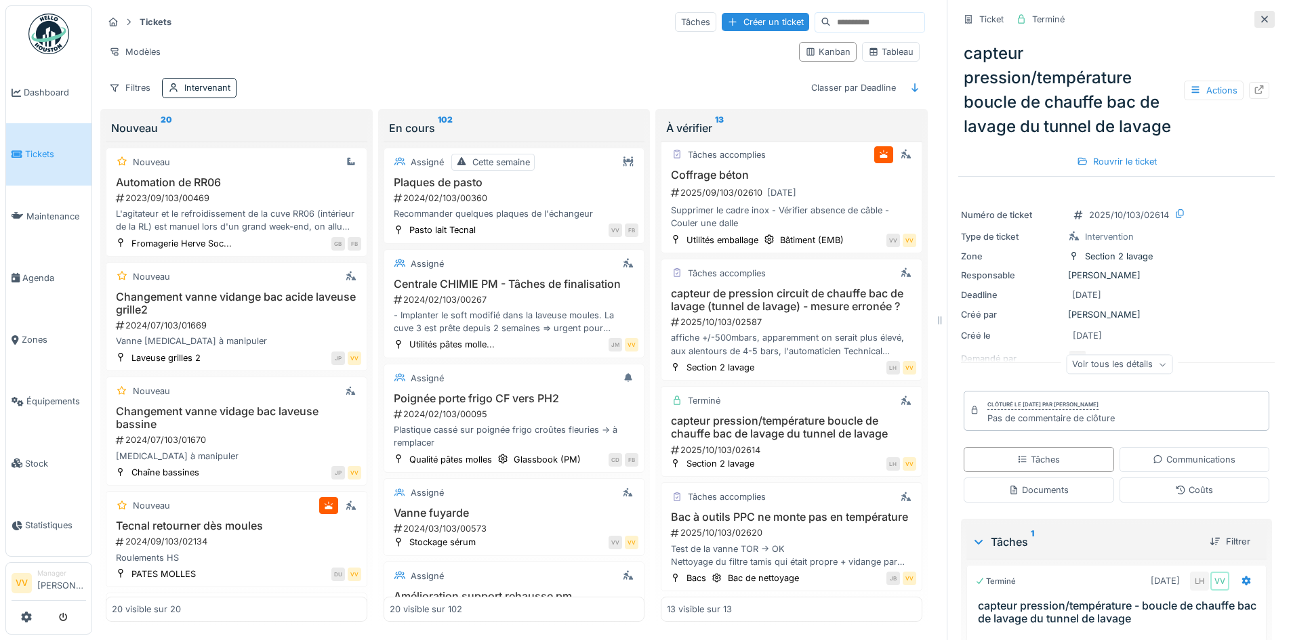
click at [1259, 19] on icon at bounding box center [1264, 19] width 11 height 9
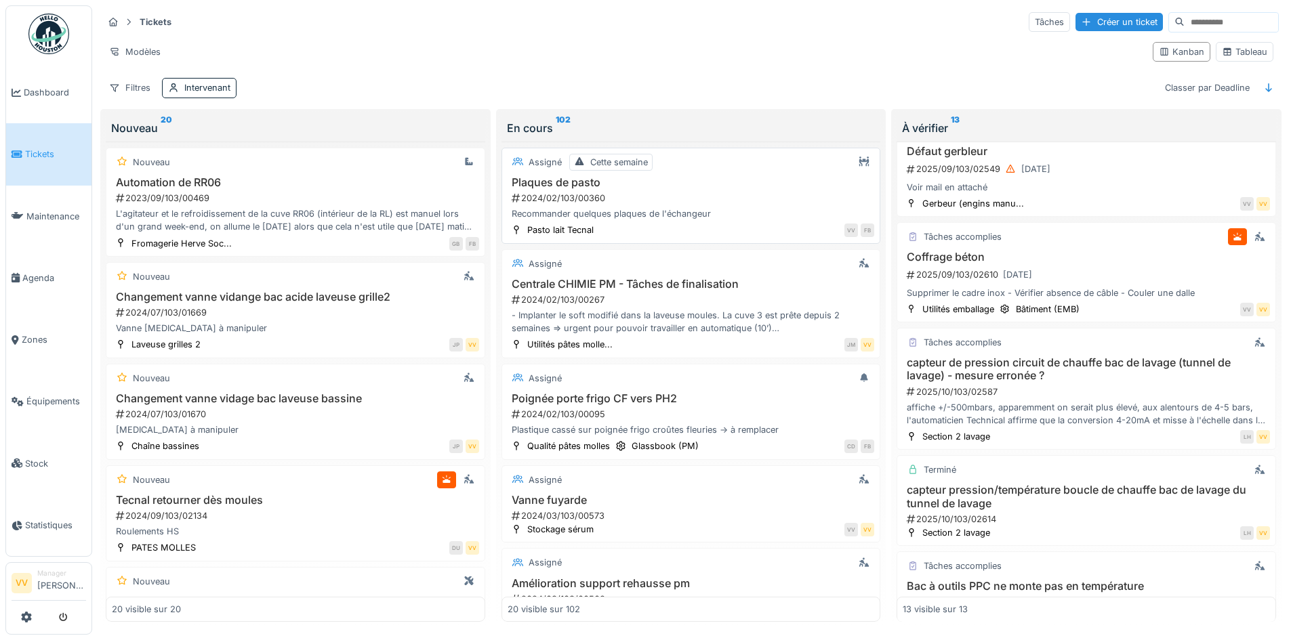
scroll to position [770, 0]
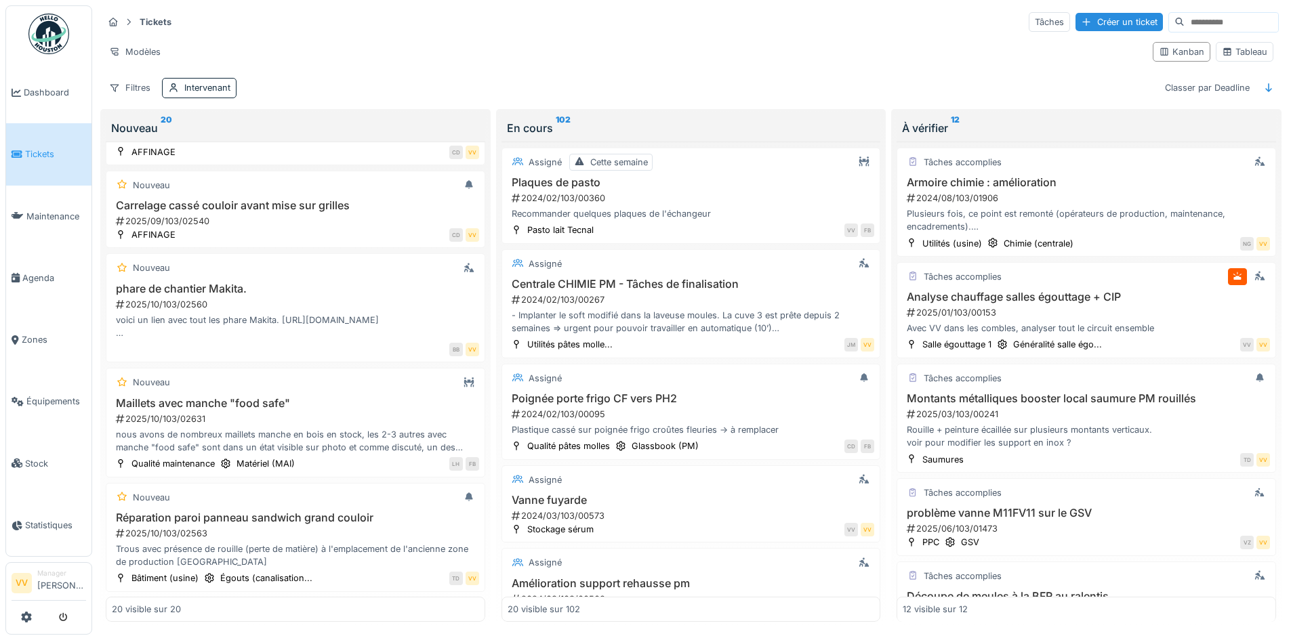
scroll to position [1688, 0]
click at [38, 154] on span "Tickets" at bounding box center [55, 154] width 61 height 13
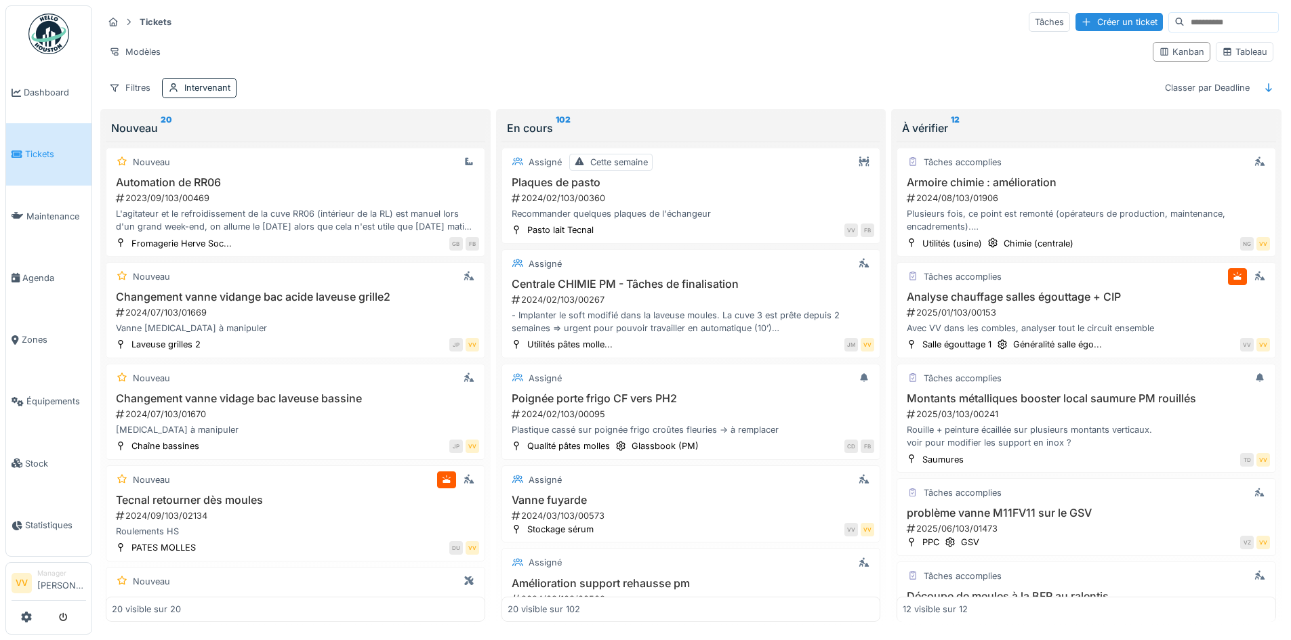
click at [56, 158] on span "Tickets" at bounding box center [55, 154] width 61 height 13
